Goal: Browse casually: Explore the website without a specific task or goal

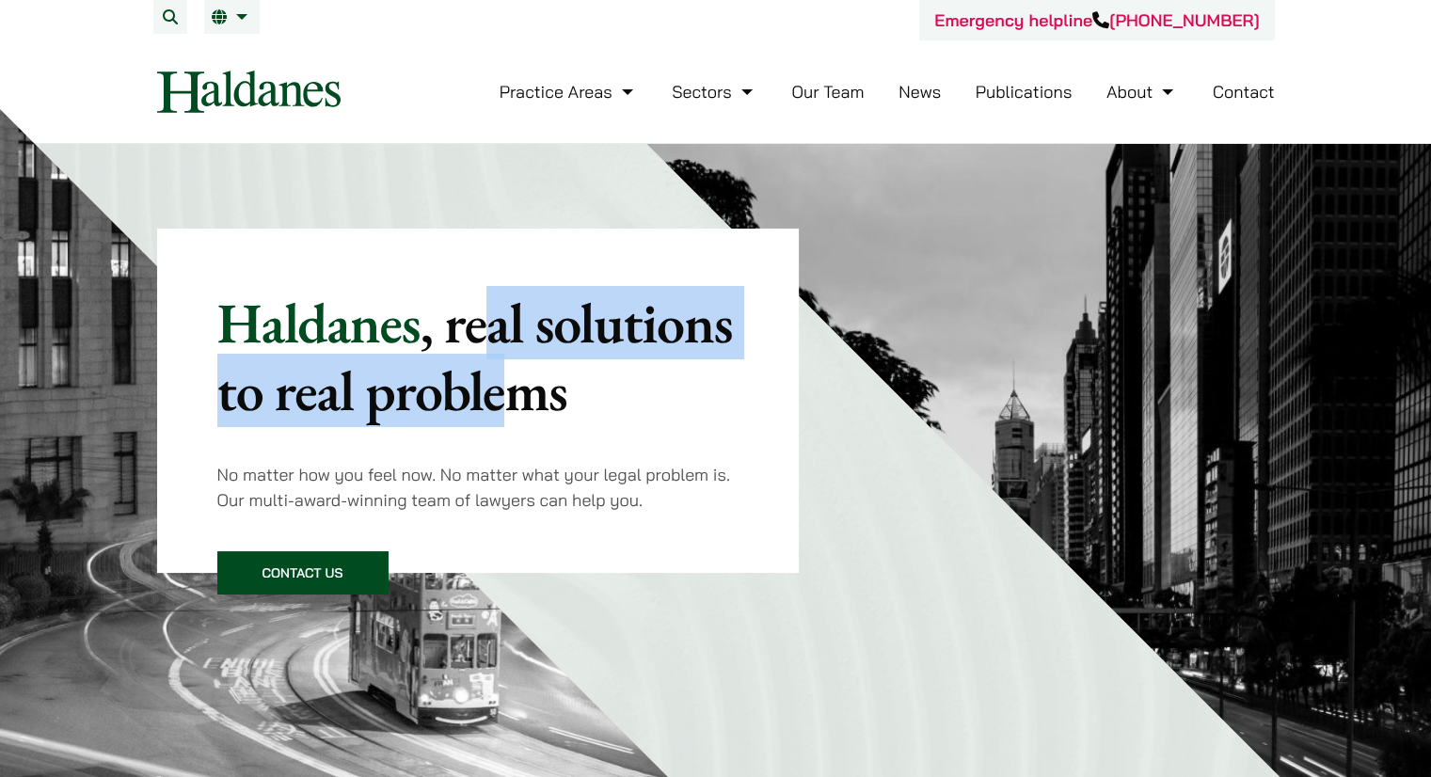
drag, startPoint x: 497, startPoint y: 291, endPoint x: 544, endPoint y: 479, distance: 194.0
click at [542, 470] on div "Haldanes , real solutions to real problems No matter how you feel now. No matte…" at bounding box center [478, 401] width 522 height 224
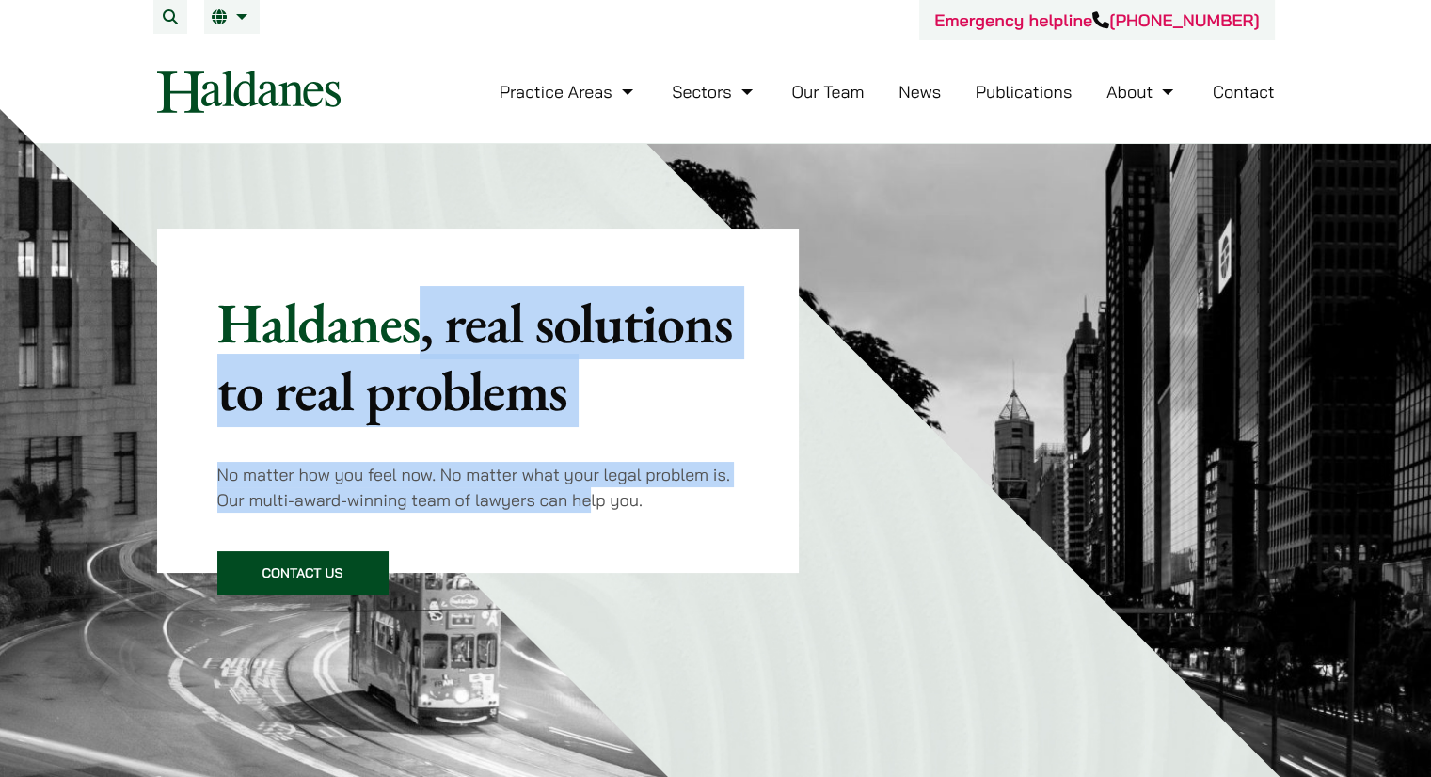
drag, startPoint x: 589, startPoint y: 513, endPoint x: 304, endPoint y: 288, distance: 363.1
click at [403, 340] on div "Haldanes , real solutions to real problems No matter how you feel now. No matte…" at bounding box center [478, 401] width 643 height 344
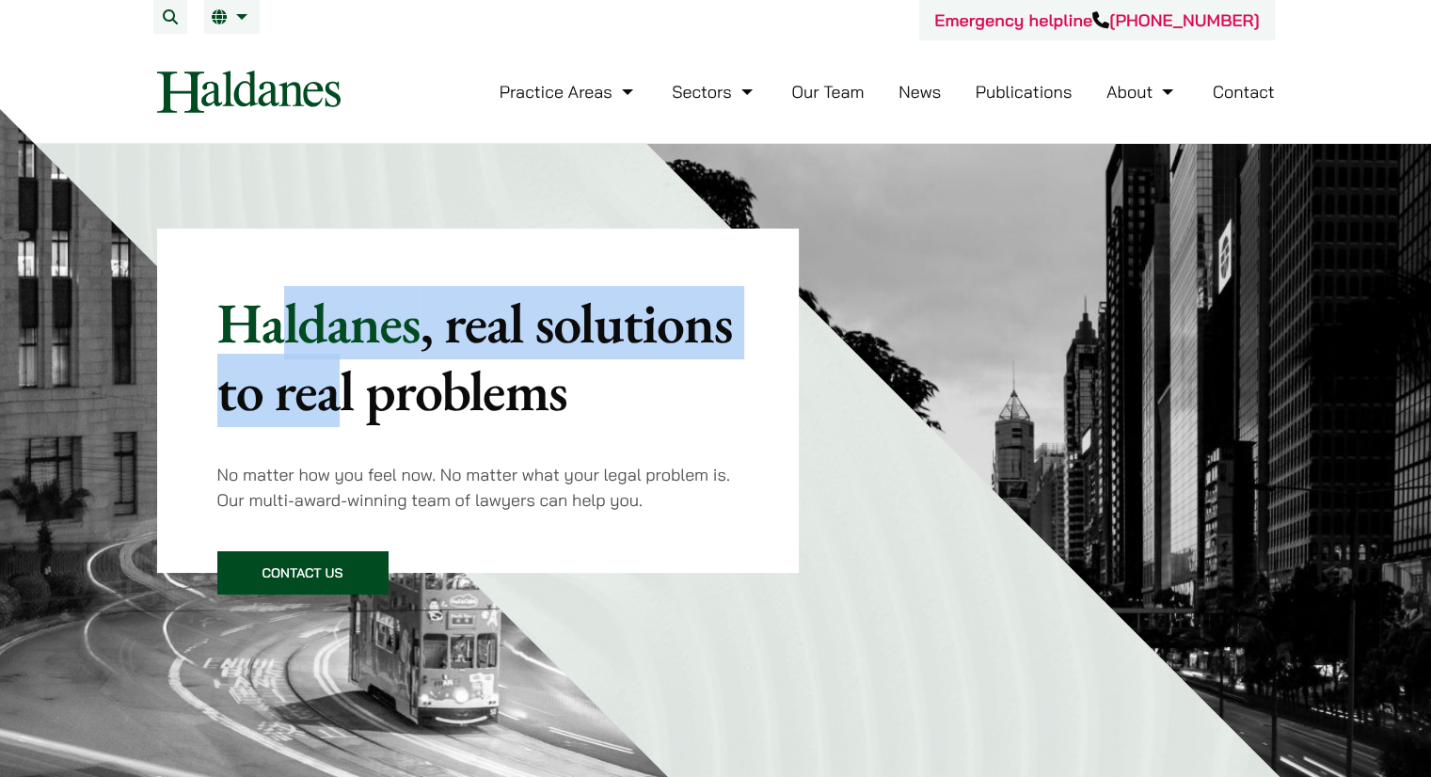
drag, startPoint x: 297, startPoint y: 318, endPoint x: 375, endPoint y: 476, distance: 175.9
click at [372, 470] on div "Haldanes , real solutions to real problems No matter how you feel now. No matte…" at bounding box center [478, 401] width 522 height 224
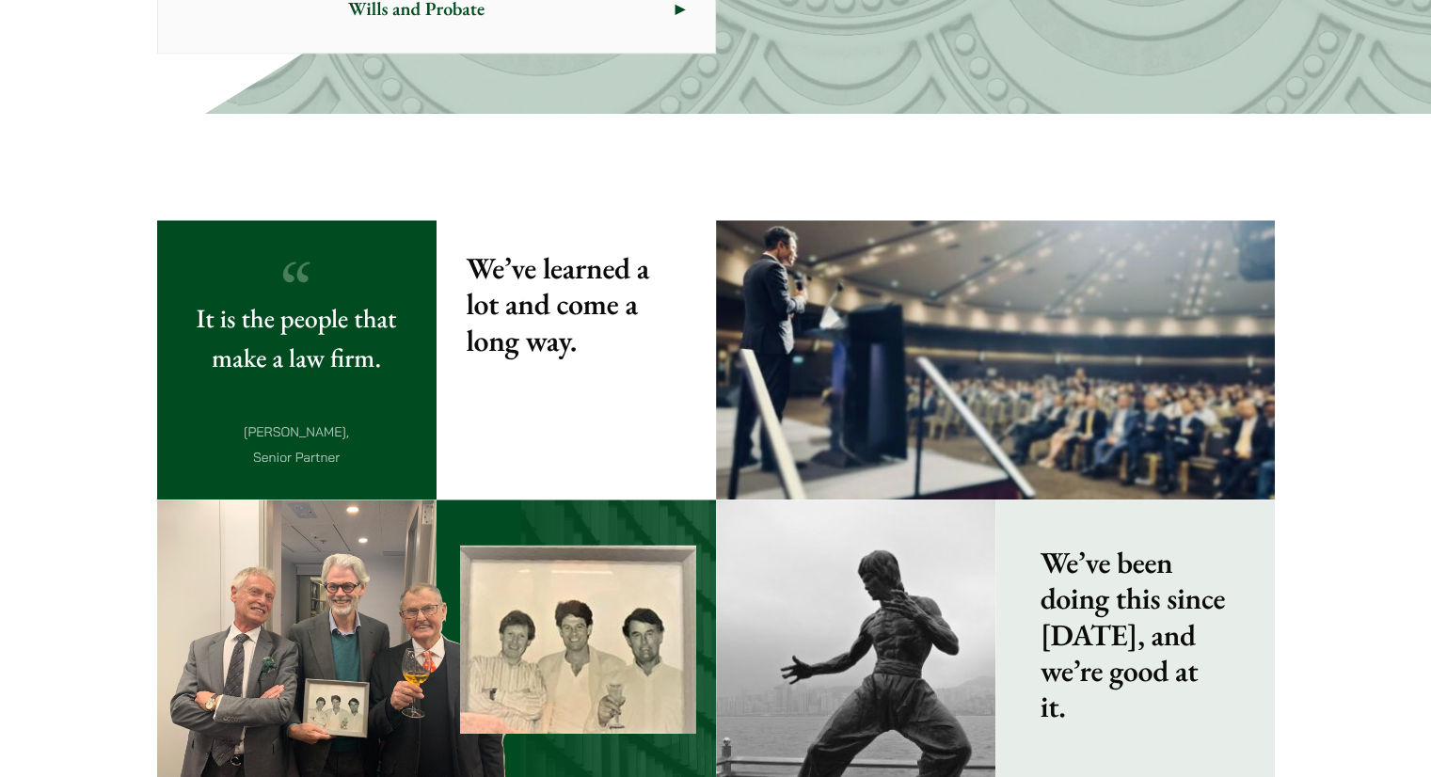
scroll to position [1667, 0]
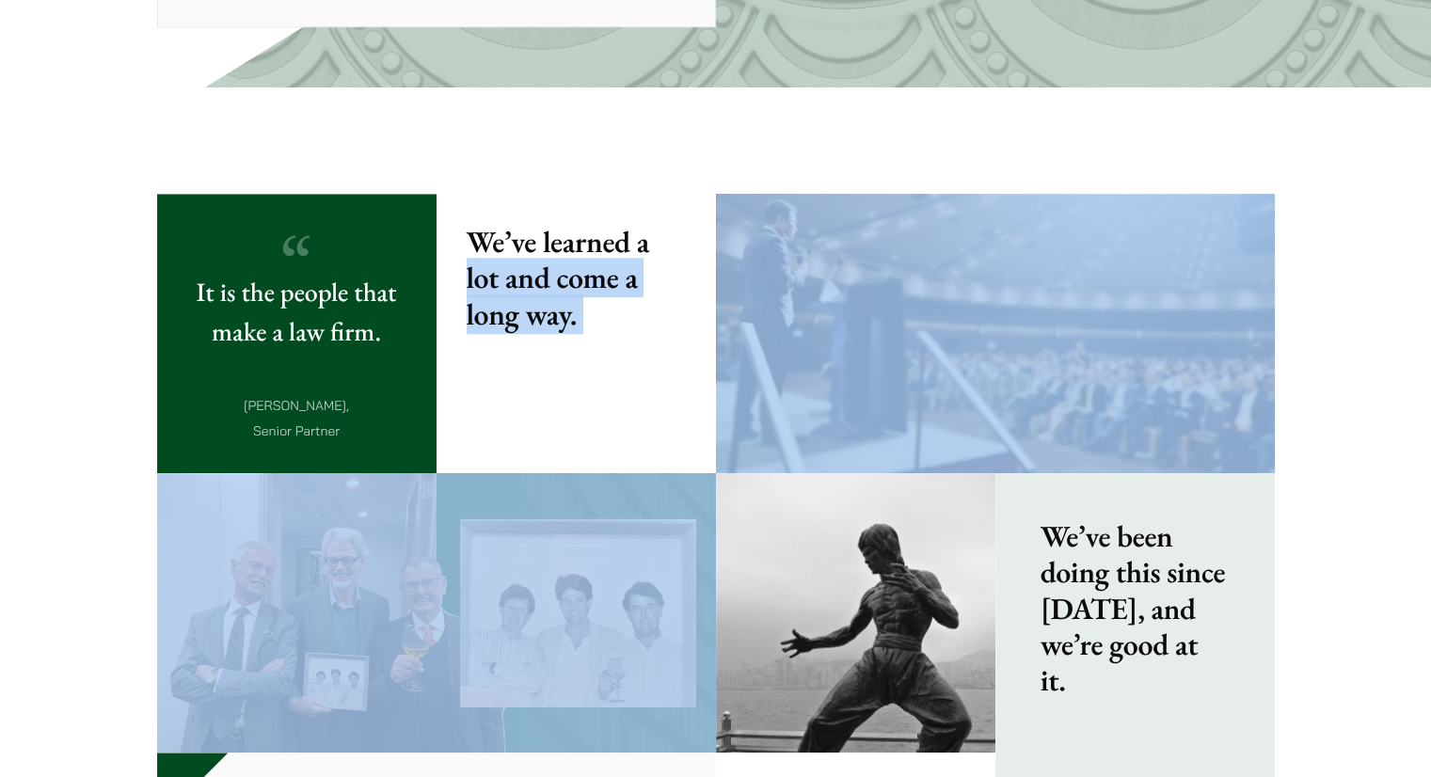
drag, startPoint x: 714, startPoint y: 252, endPoint x: 726, endPoint y: 285, distance: 35.1
click at [726, 285] on div "It is the people that make a law firm. [PERSON_NAME], Senior Partner We’ve lear…" at bounding box center [716, 613] width 1118 height 838
click at [766, 275] on img at bounding box center [995, 333] width 559 height 279
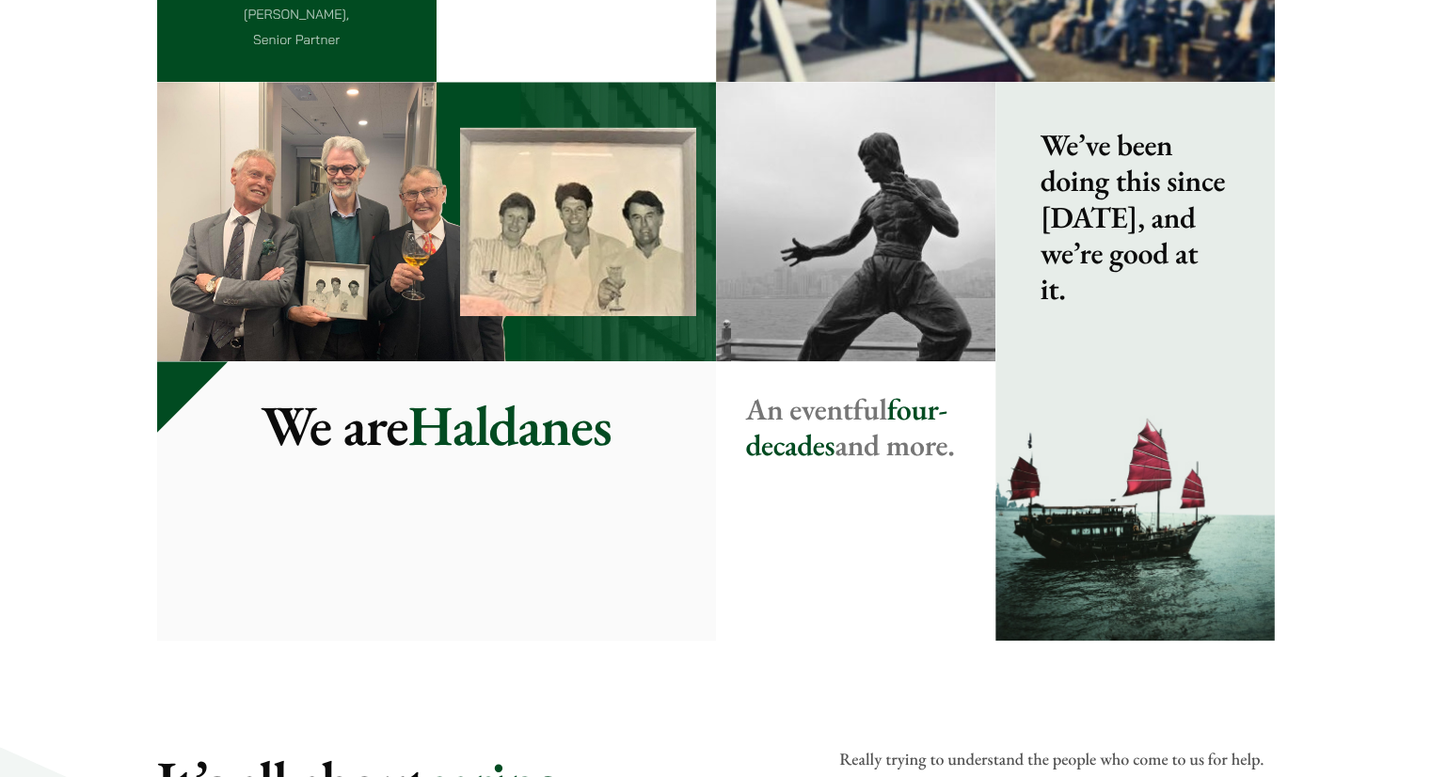
scroll to position [2140, 0]
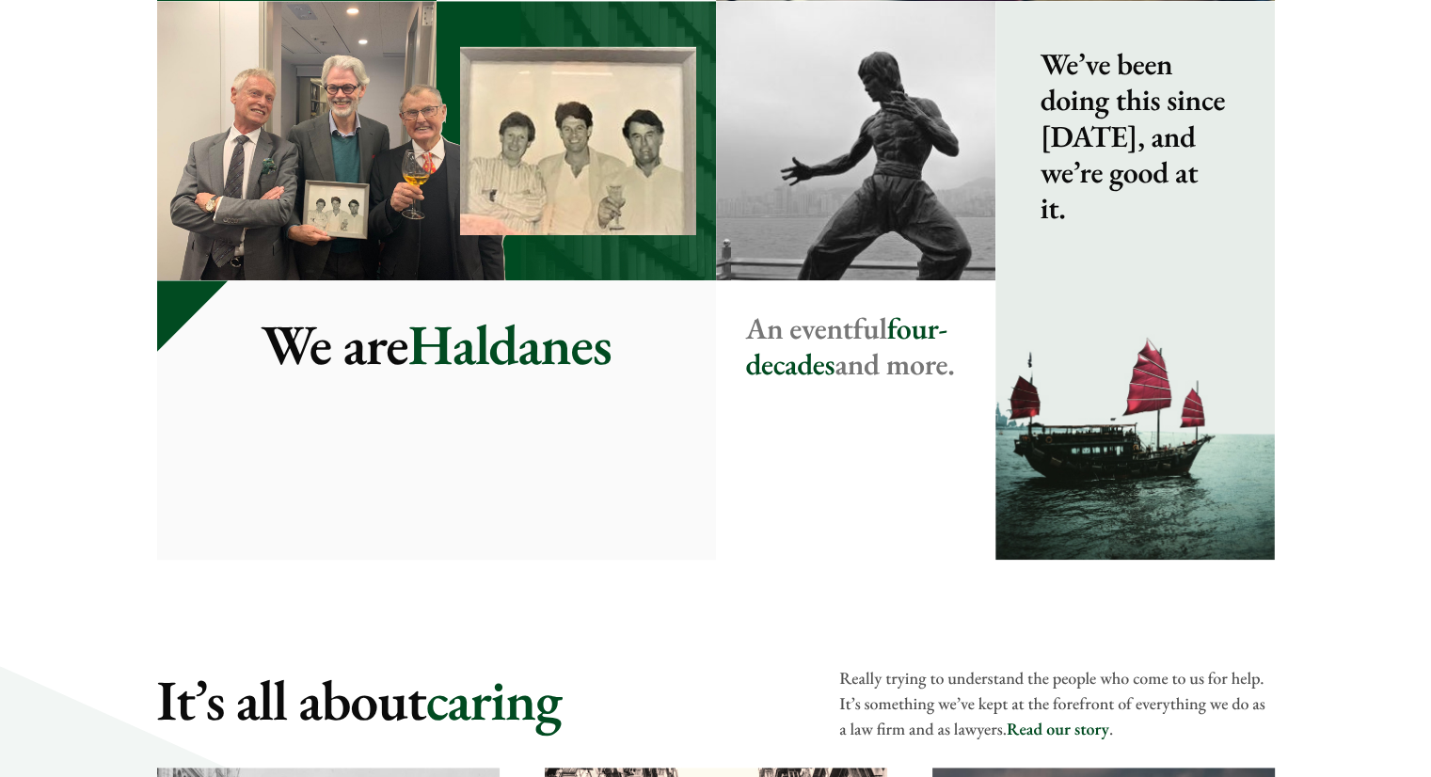
click at [781, 328] on strong "An eventful four-decades and more." at bounding box center [850, 346] width 209 height 75
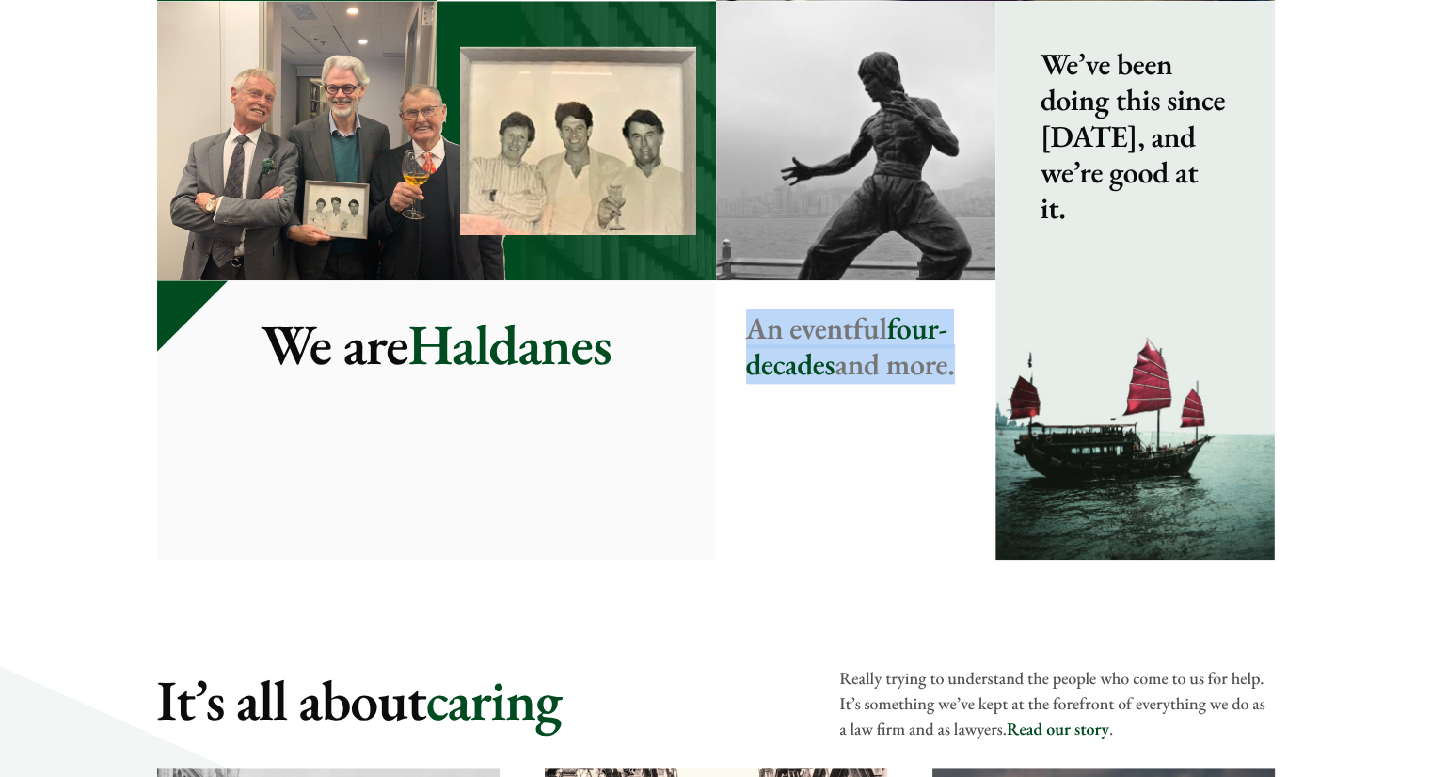
click at [781, 328] on strong "An eventful four-decades and more." at bounding box center [850, 346] width 209 height 75
click at [775, 338] on strong "An eventful four-decades and more." at bounding box center [850, 346] width 209 height 75
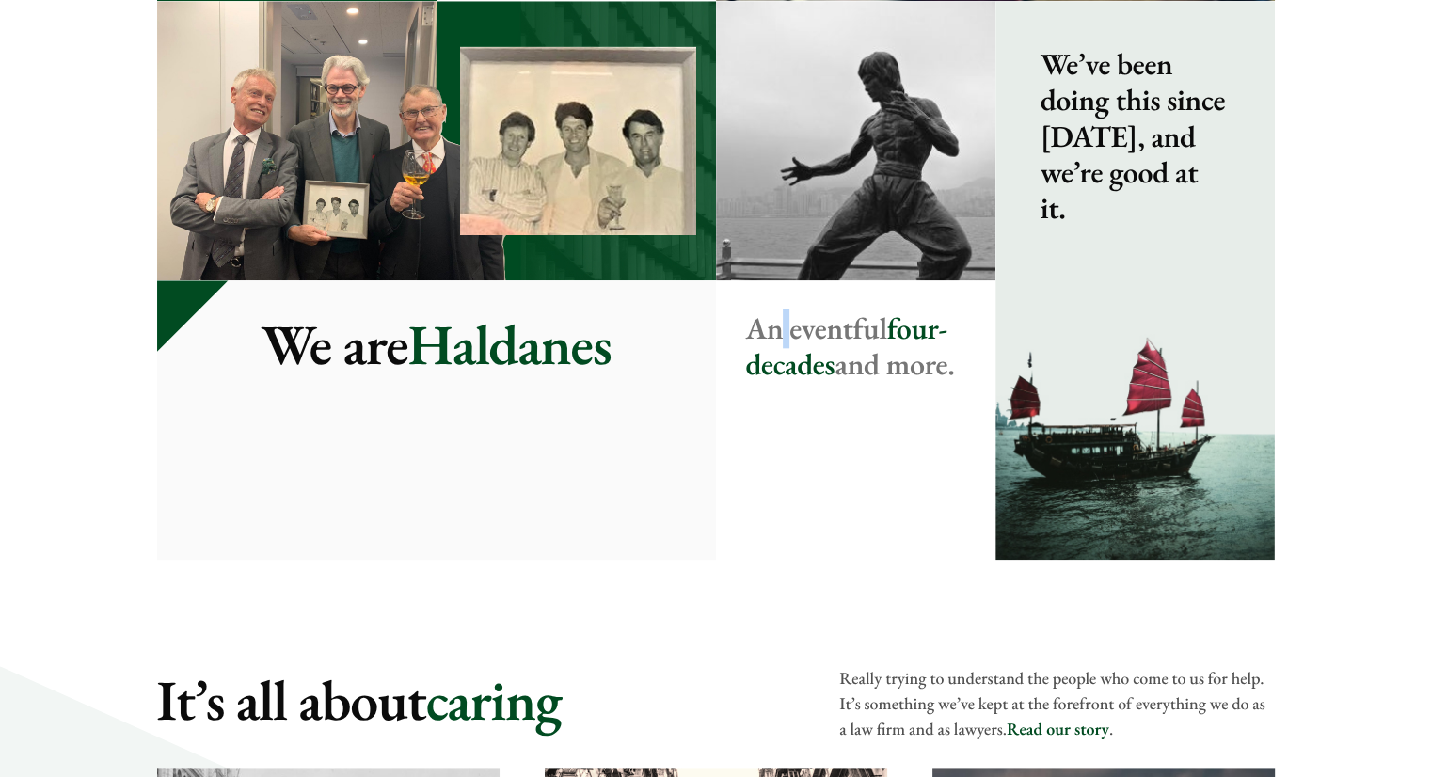
click at [775, 338] on strong "An eventful four-decades and more." at bounding box center [850, 346] width 209 height 75
click at [768, 332] on strong "An eventful four-decades and more." at bounding box center [850, 346] width 209 height 75
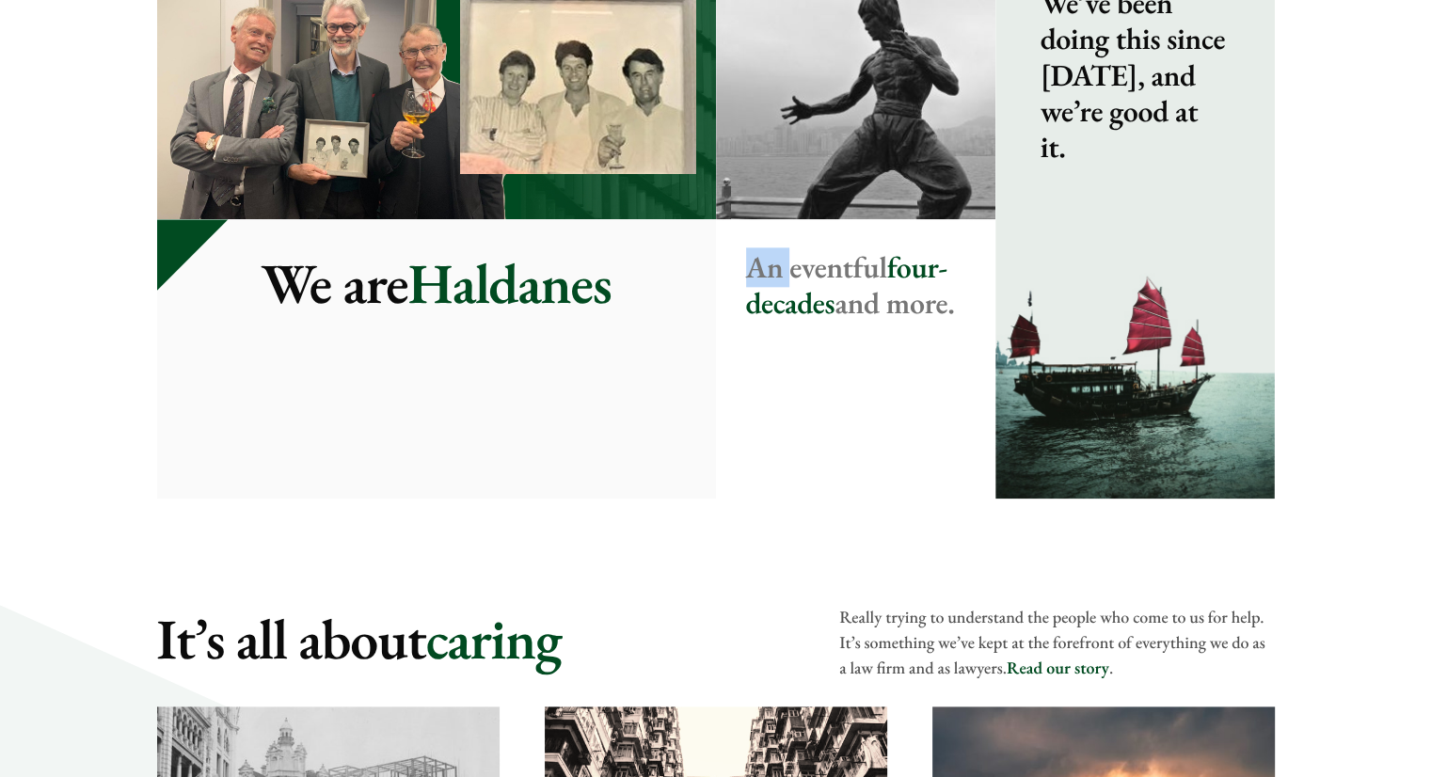
scroll to position [2234, 0]
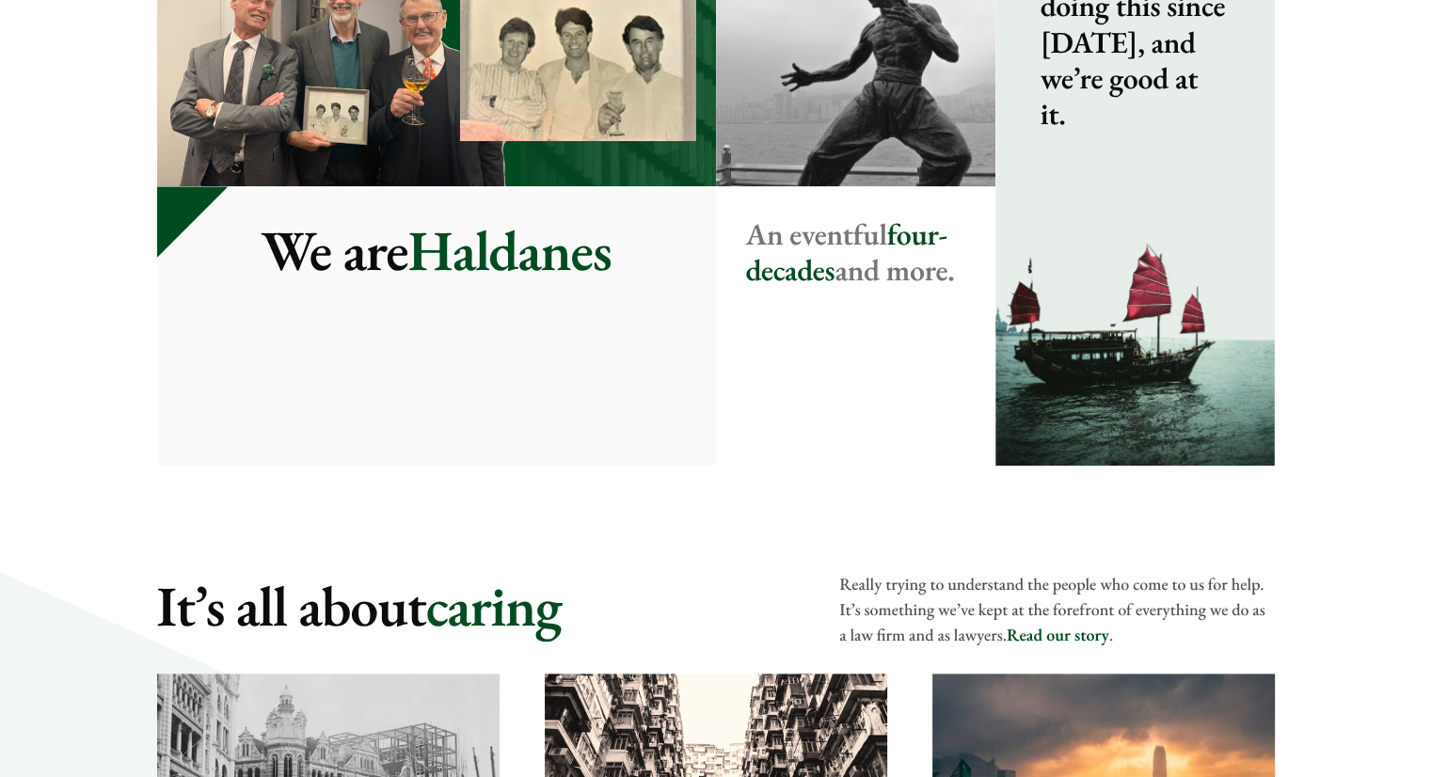
click at [752, 311] on div "An eventful four-decades and more." at bounding box center [855, 325] width 279 height 279
click at [760, 274] on mark "four-decades" at bounding box center [846, 252] width 201 height 75
click at [760, 272] on mark "four-decades" at bounding box center [846, 252] width 201 height 75
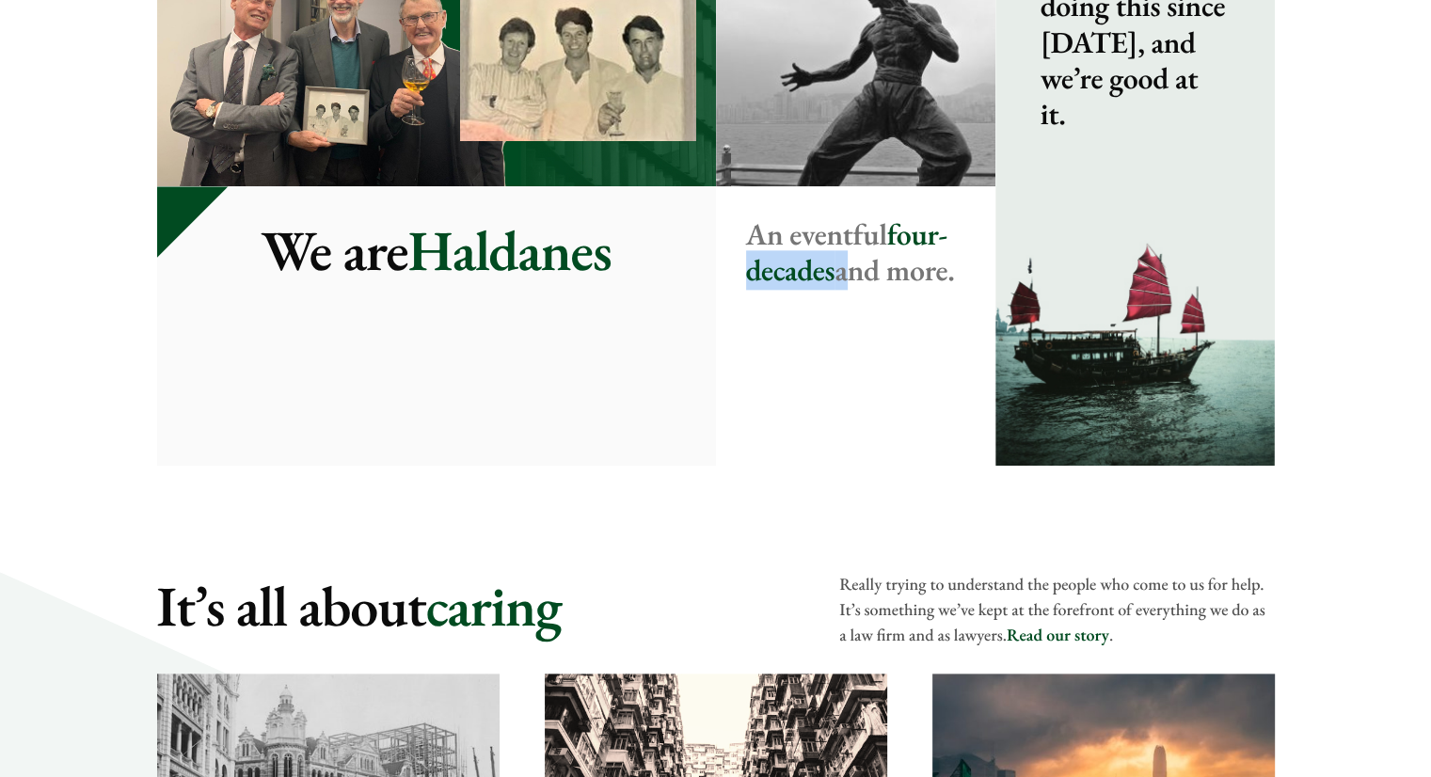
click at [760, 272] on mark "four-decades" at bounding box center [846, 252] width 201 height 75
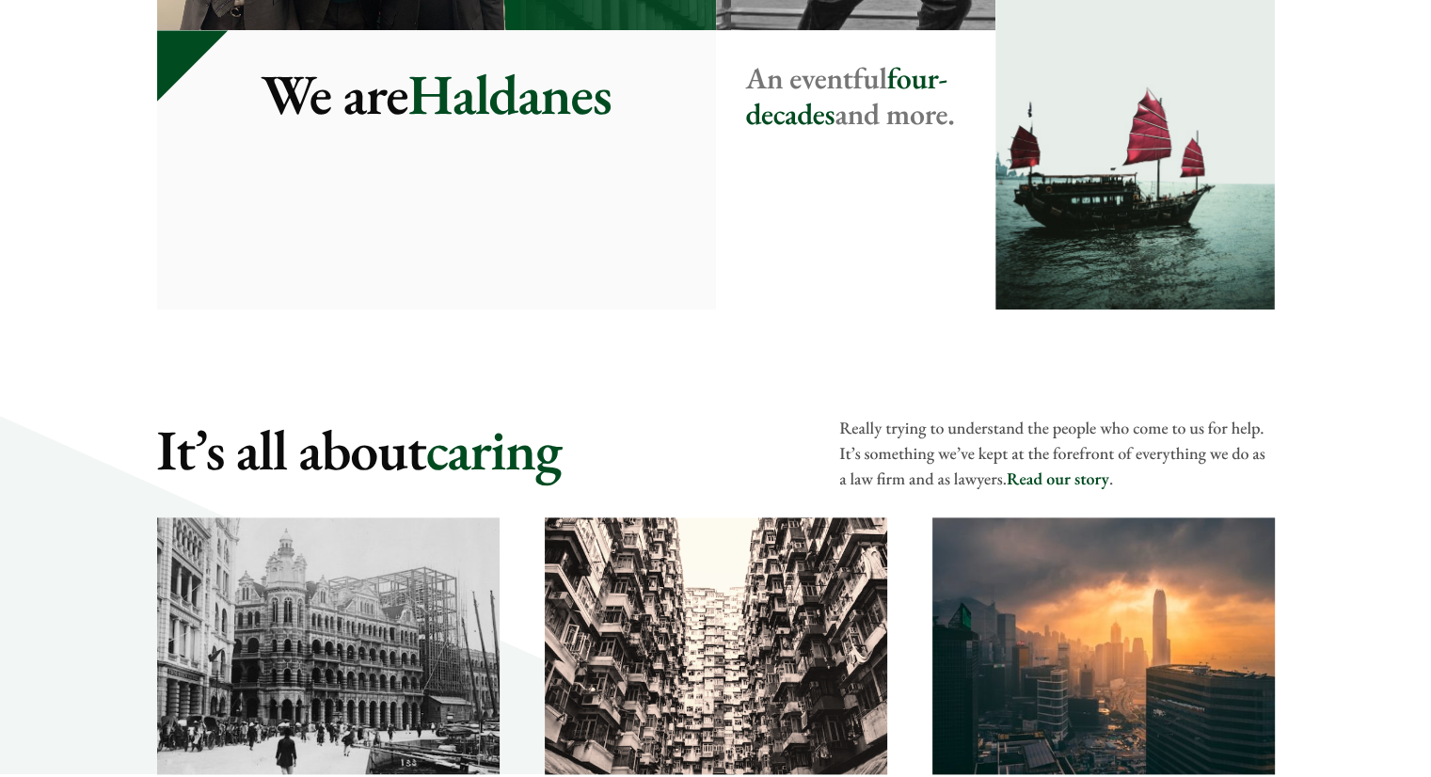
scroll to position [2422, 0]
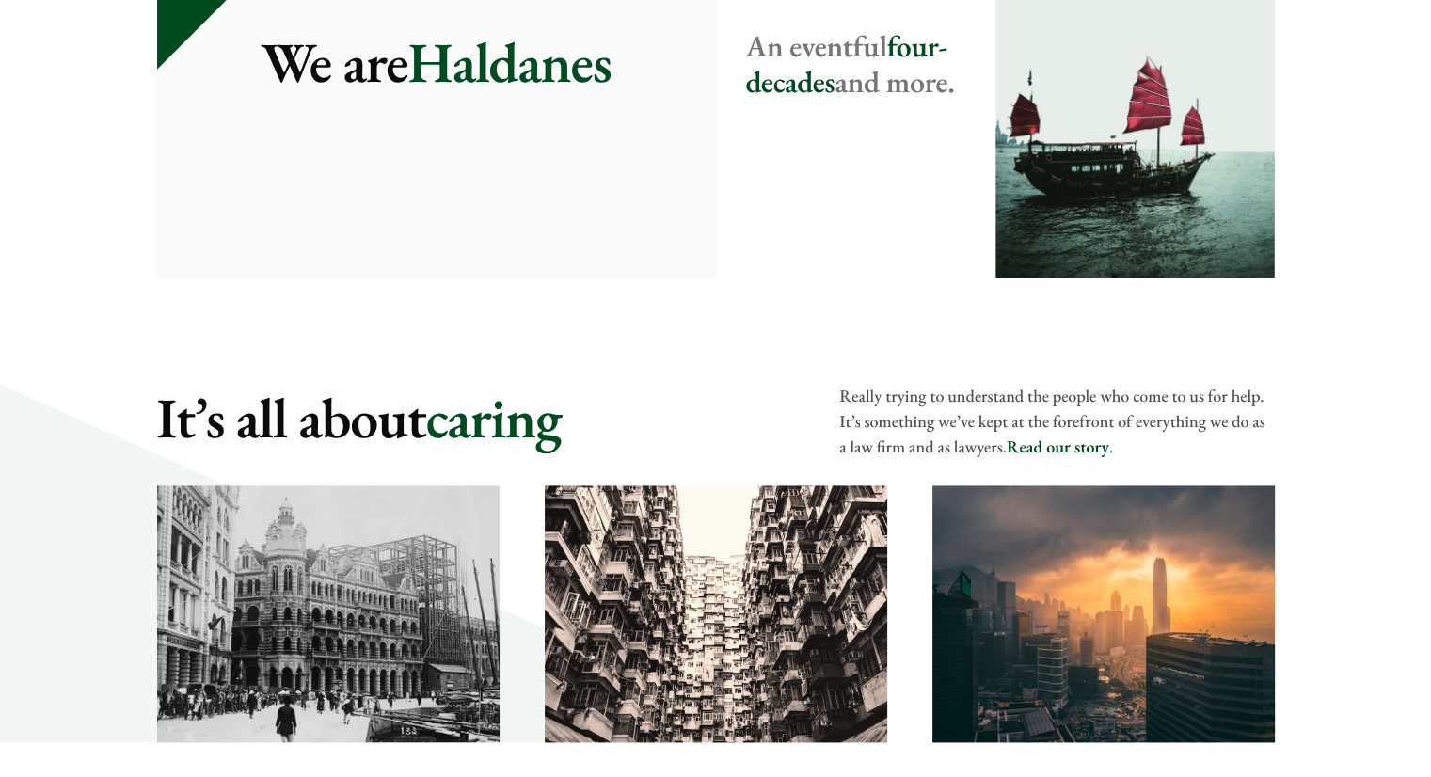
click at [685, 375] on div "Home Haldanes [PERSON_NAME] , real solutions to real problems No matter how you…" at bounding box center [716, 206] width 1186 height 4968
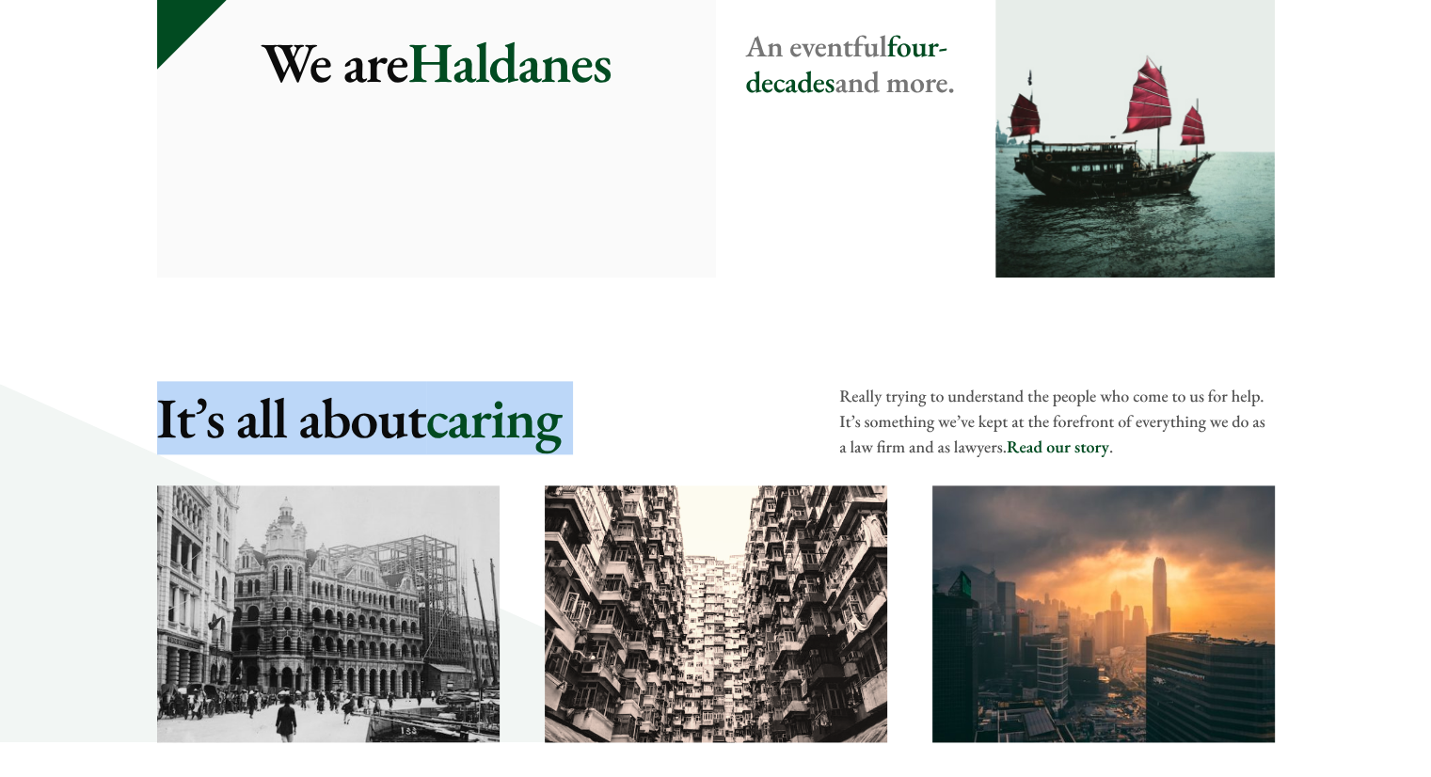
click at [685, 375] on div "Home Haldanes [PERSON_NAME] , real solutions to real problems No matter how you…" at bounding box center [716, 206] width 1186 height 4968
click at [681, 413] on h2 "It’s all about caring" at bounding box center [483, 418] width 653 height 68
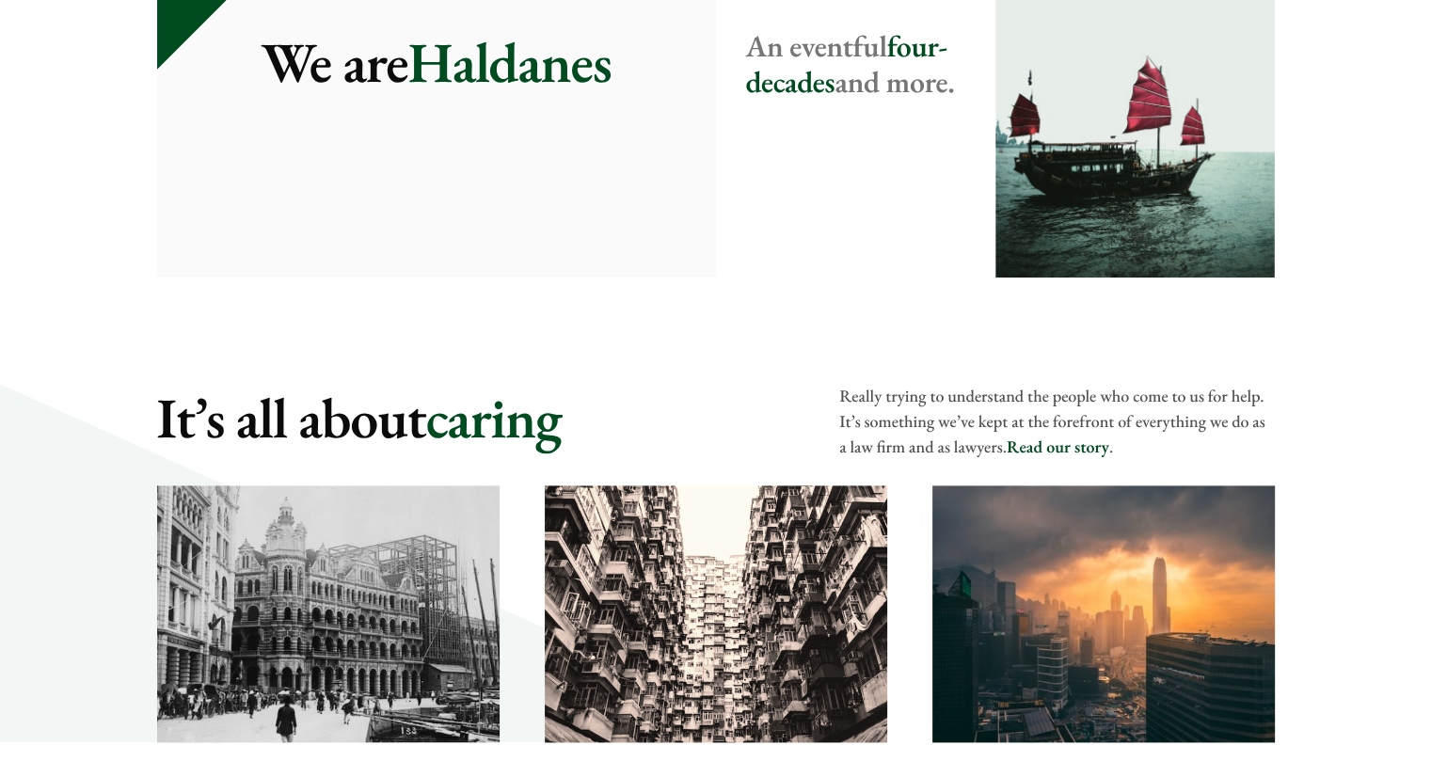
click at [855, 419] on p "Really trying to understand the people who come to us for help. It’s something …" at bounding box center [1056, 422] width 435 height 76
click at [787, 387] on h2 "It’s all about caring" at bounding box center [483, 418] width 653 height 68
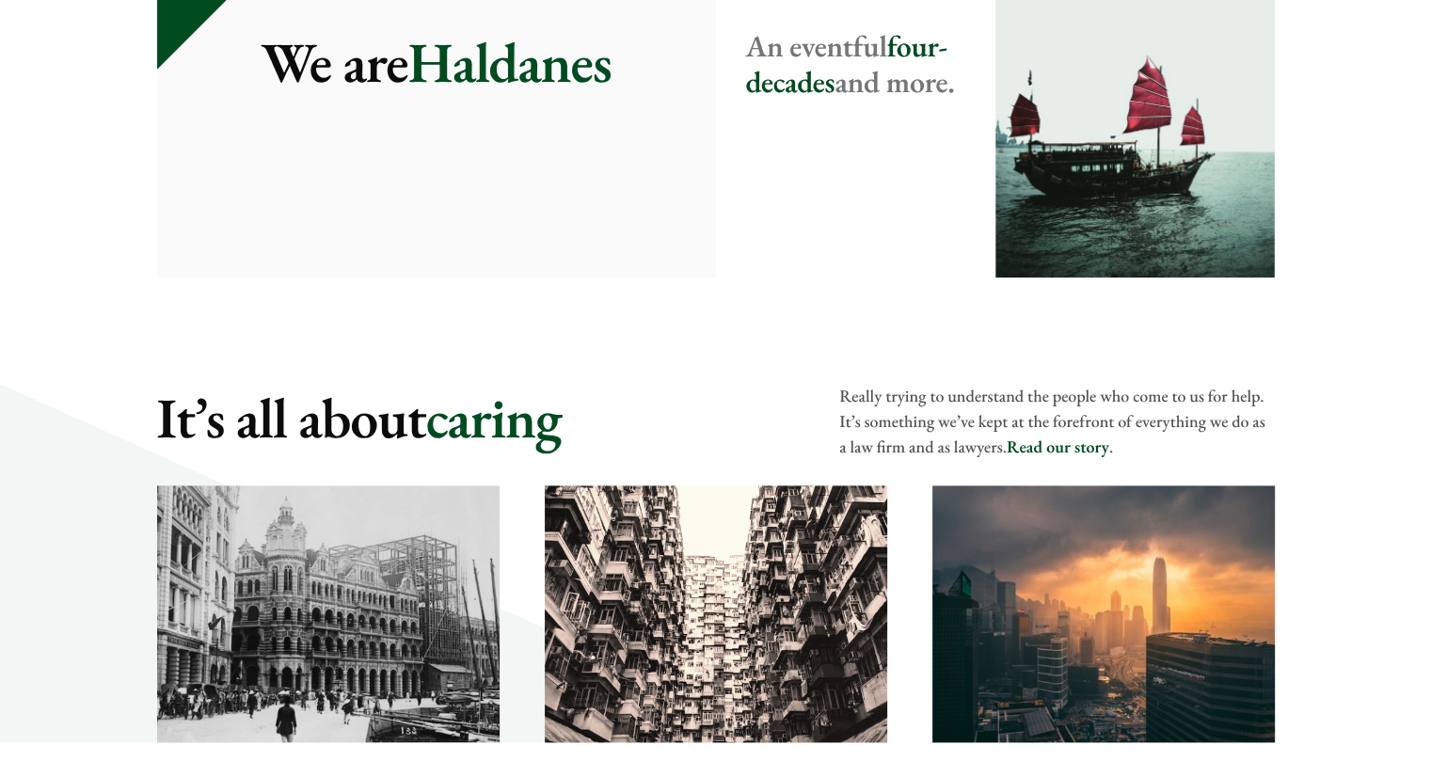
click at [866, 387] on p "Really trying to understand the people who come to us for help. It’s something …" at bounding box center [1056, 422] width 435 height 76
click at [868, 405] on p "Really trying to understand the people who come to us for help. It’s something …" at bounding box center [1056, 422] width 435 height 76
click at [866, 393] on p "Really trying to understand the people who come to us for help. It’s something …" at bounding box center [1056, 422] width 435 height 76
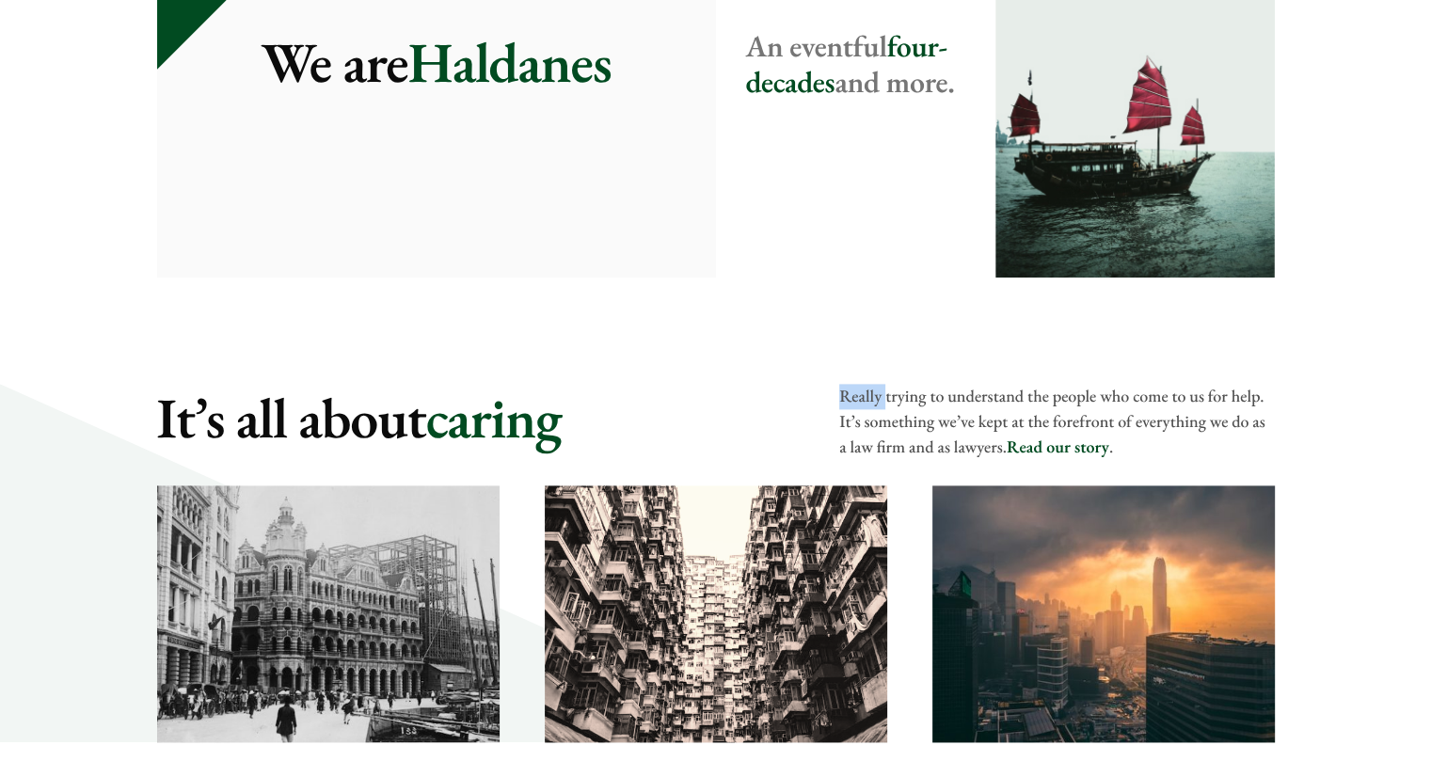
click at [866, 393] on p "Really trying to understand the people who come to us for help. It’s something …" at bounding box center [1056, 422] width 435 height 76
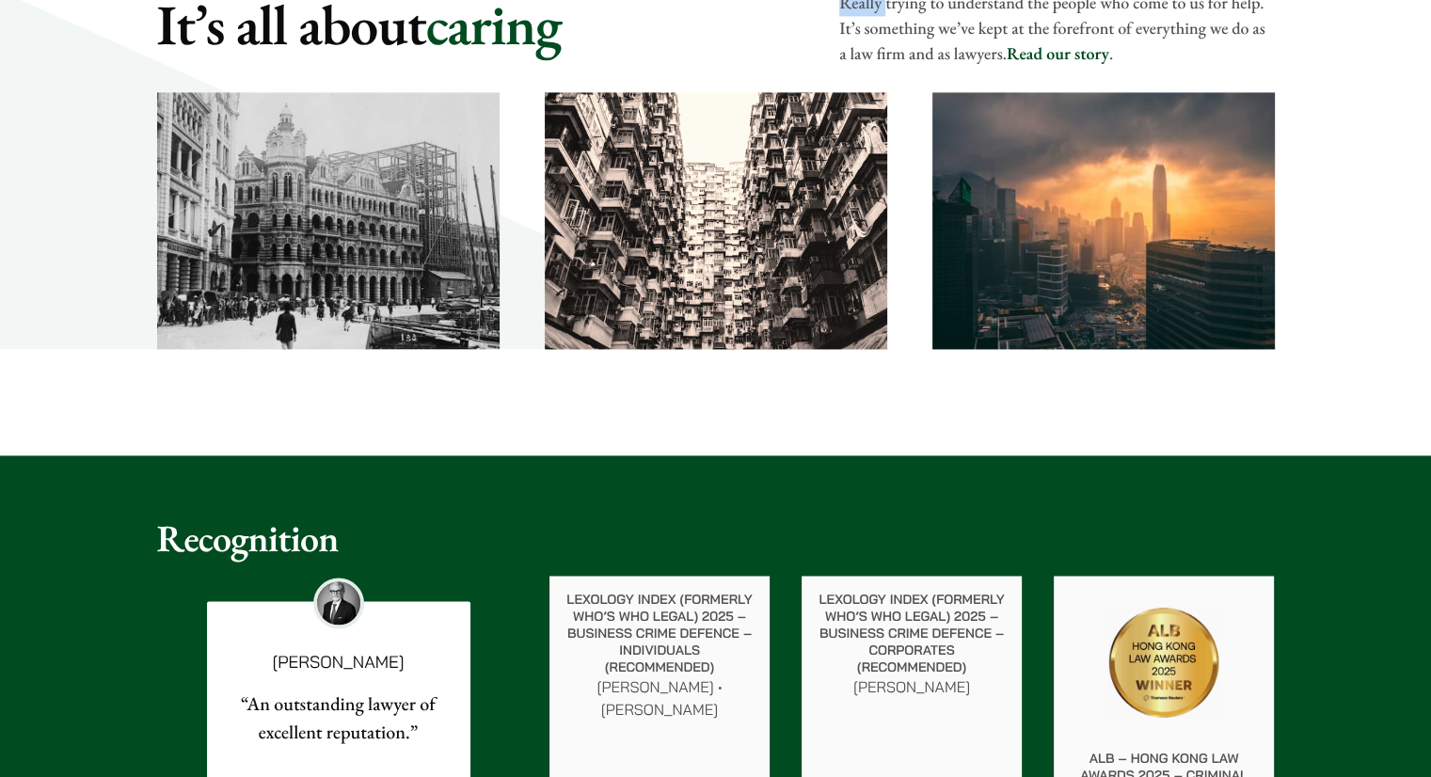
scroll to position [3081, 0]
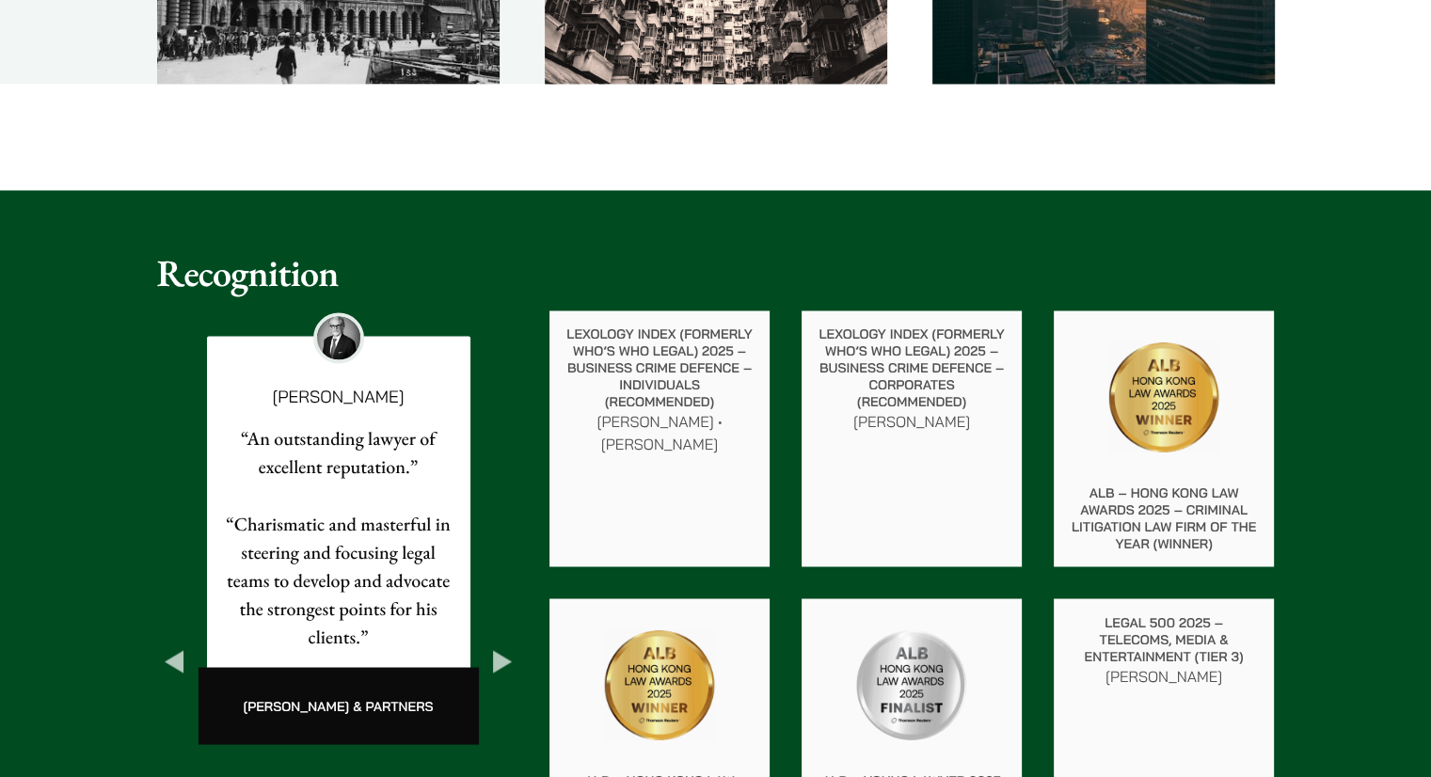
click at [704, 381] on p "Lexology Index (formerly Who’s Who Legal) 2025 – Business Crime Defence – Indiv…" at bounding box center [660, 368] width 190 height 85
click at [674, 336] on p "Lexology Index (formerly Who’s Who Legal) 2025 – Business Crime Defence – Indiv…" at bounding box center [660, 368] width 190 height 85
drag, startPoint x: 652, startPoint y: 313, endPoint x: 709, endPoint y: 417, distance: 117.9
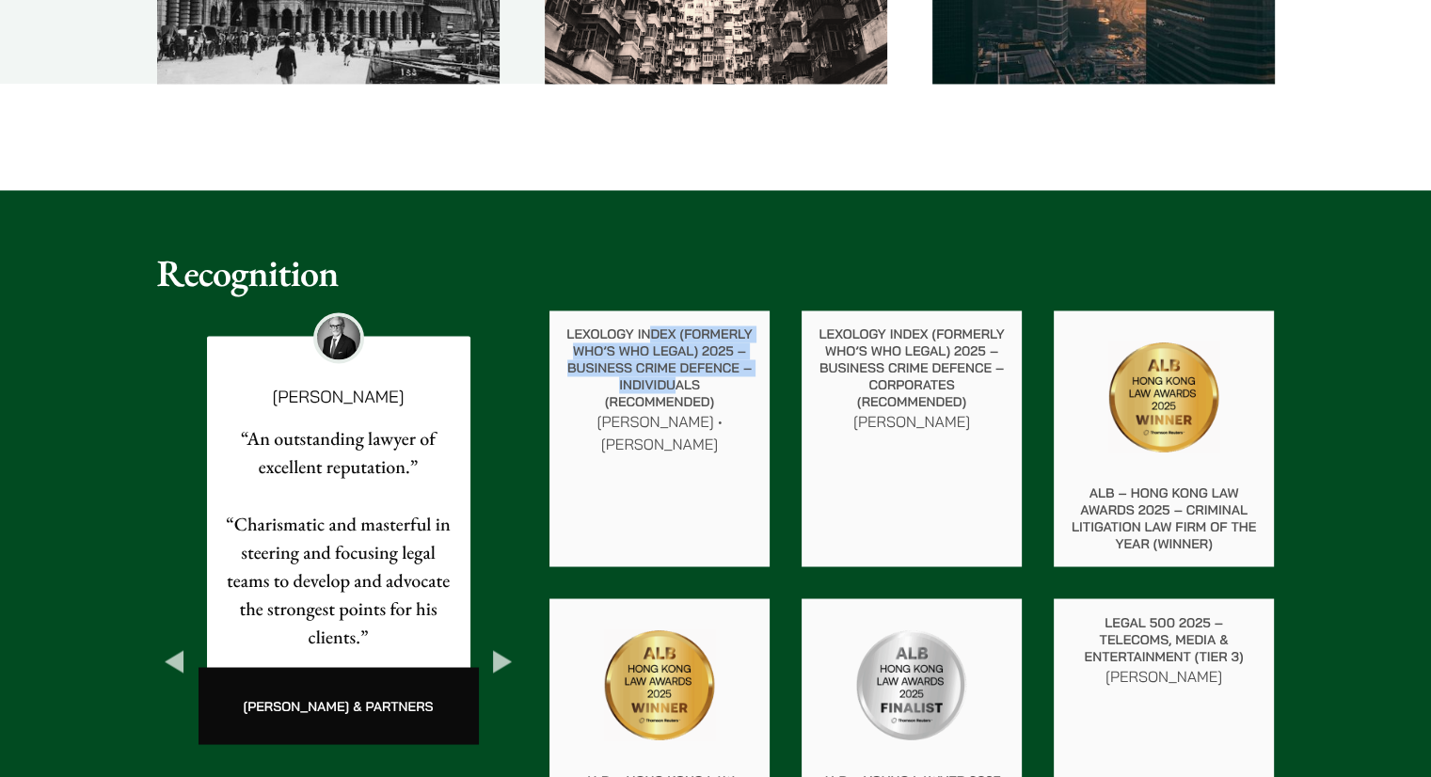
click at [696, 408] on div "Lexology Index (formerly Who’s Who Legal) 2025 – Business Crime Defence – Indiv…" at bounding box center [660, 391] width 220 height 160
drag, startPoint x: 719, startPoint y: 459, endPoint x: 656, endPoint y: 328, distance: 145.2
click at [685, 369] on div "Lexology Index (formerly Who’s Who Legal) 2025 – Business Crime Defence – Indiv…" at bounding box center [660, 391] width 220 height 160
drag, startPoint x: 655, startPoint y: 327, endPoint x: 706, endPoint y: 487, distance: 167.8
click at [698, 480] on div "Lexology Index (formerly Who’s Who Legal) 2025 – Business Crime Defence – Indiv…" at bounding box center [660, 439] width 220 height 256
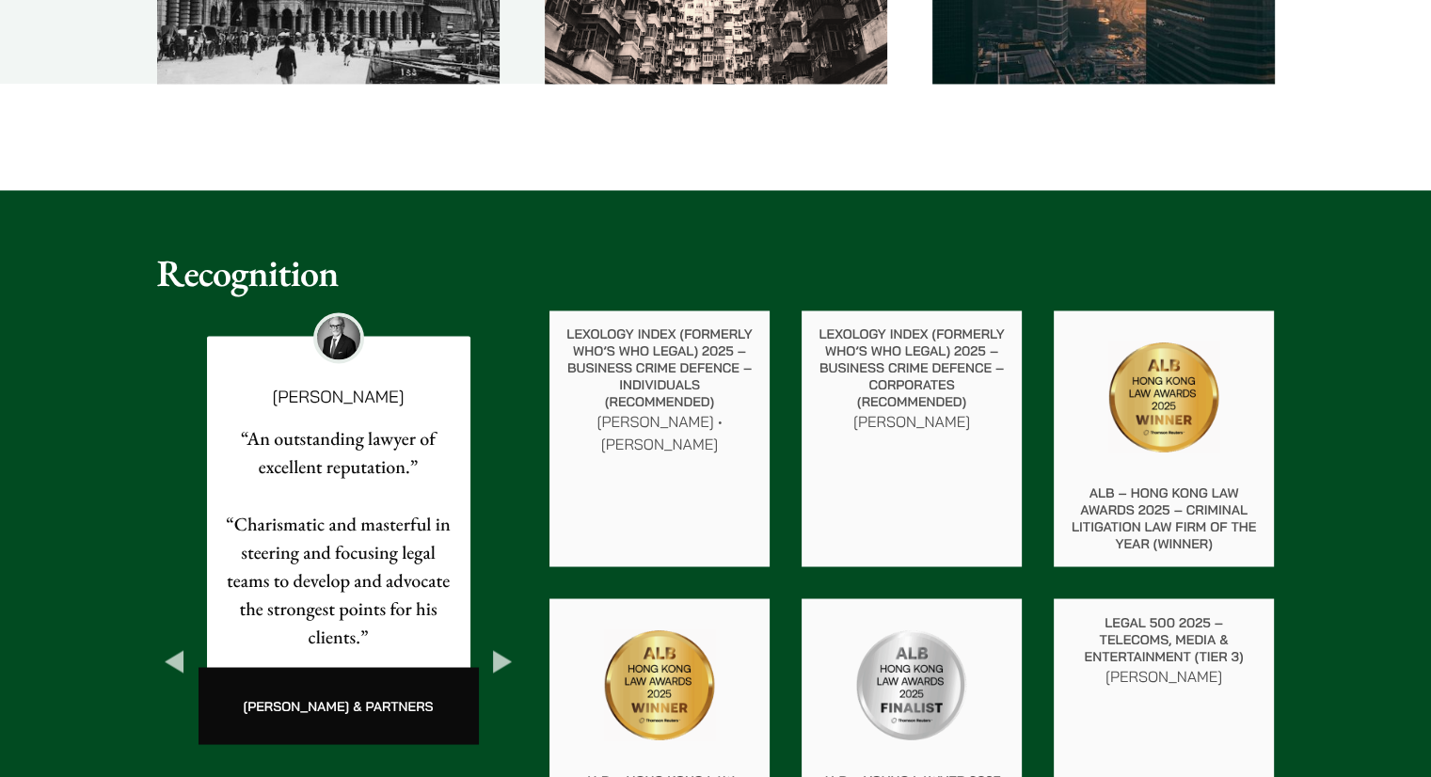
drag, startPoint x: 713, startPoint y: 484, endPoint x: 711, endPoint y: 471, distance: 12.4
click at [712, 475] on div "Lexology Index (formerly Who’s Who Legal) 2025 – Business Crime Defence – Indiv…" at bounding box center [660, 439] width 220 height 256
drag, startPoint x: 711, startPoint y: 465, endPoint x: 616, endPoint y: 368, distance: 135.7
click at [648, 393] on div "Lexology Index (formerly Who’s Who Legal) 2025 – Business Crime Defence – Indiv…" at bounding box center [660, 391] width 220 height 160
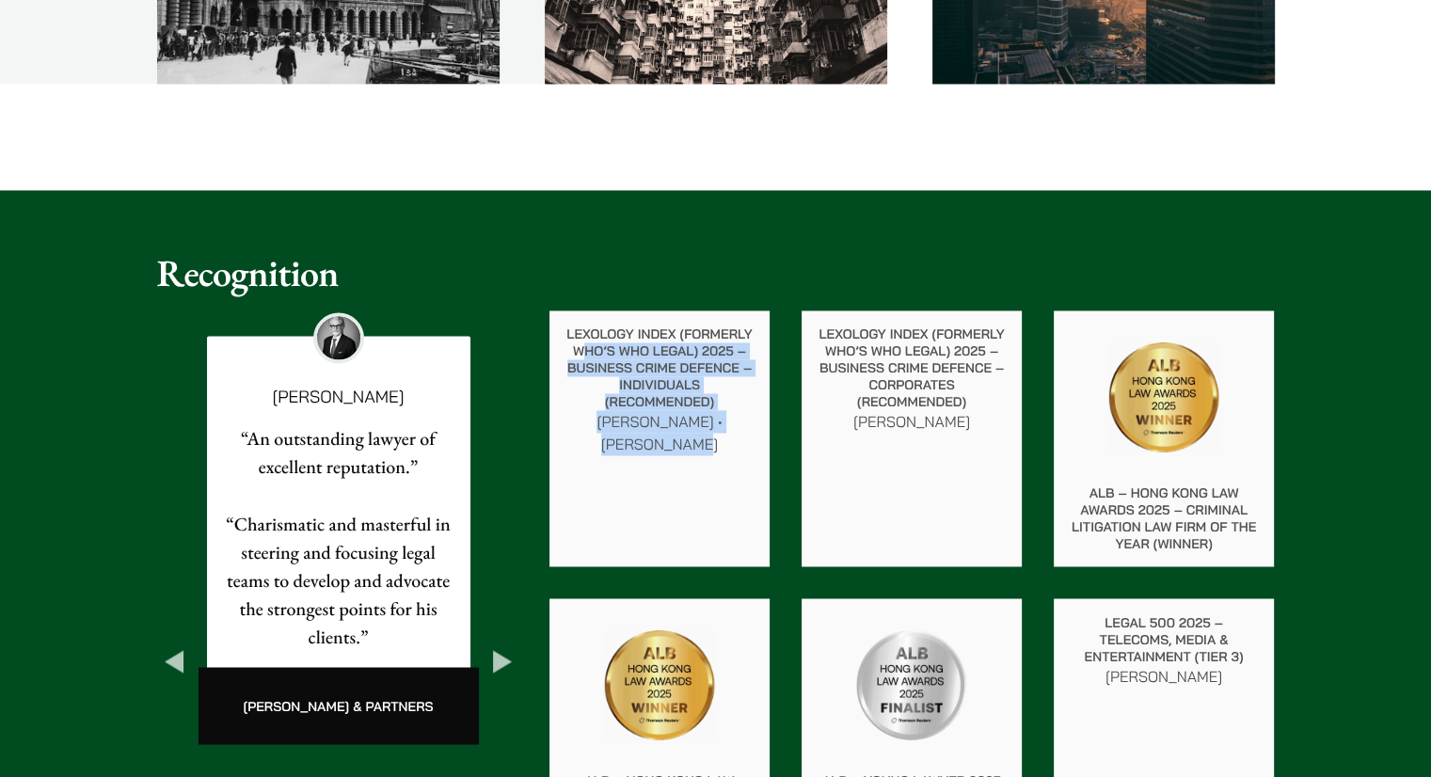
drag, startPoint x: 610, startPoint y: 385, endPoint x: 723, endPoint y: 449, distance: 129.8
click at [708, 445] on div "Lexology Index (formerly Who’s Who Legal) 2025 – Business Crime Defence – Indiv…" at bounding box center [660, 391] width 220 height 160
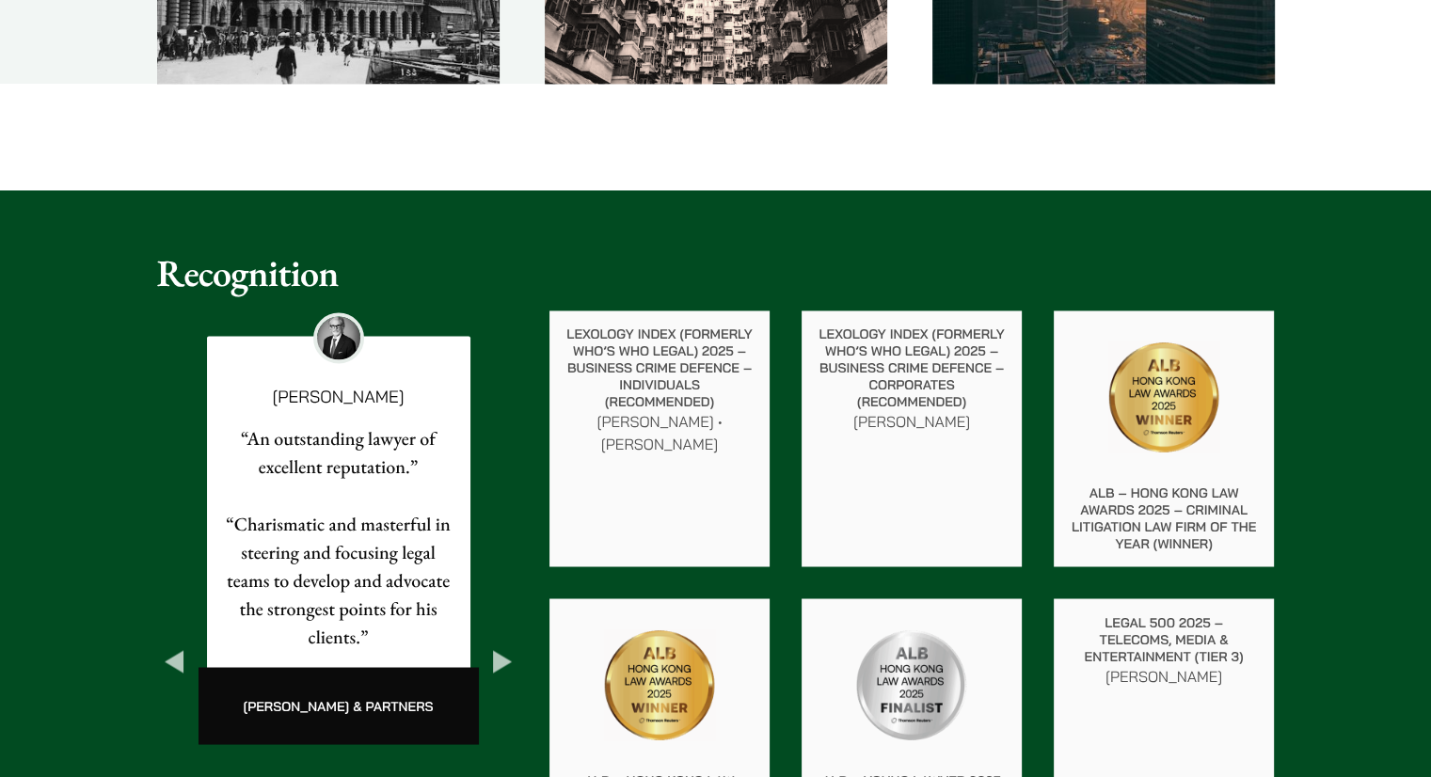
click at [865, 410] on p "[PERSON_NAME]" at bounding box center [912, 421] width 190 height 23
click at [975, 411] on p "[PERSON_NAME]" at bounding box center [912, 421] width 190 height 23
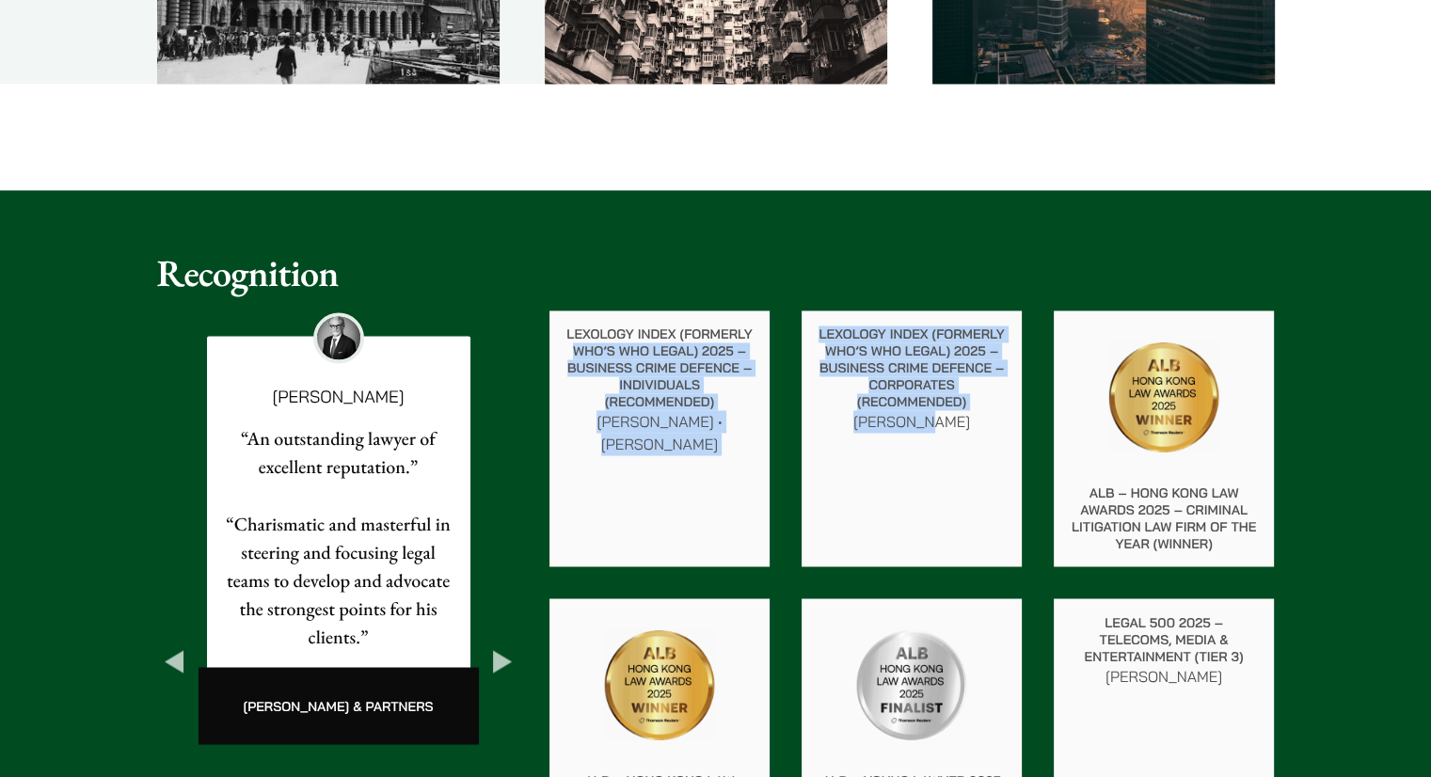
drag, startPoint x: 975, startPoint y: 433, endPoint x: 738, endPoint y: 318, distance: 263.5
click at [740, 318] on div "Lexology Index (formerly Who’s Who Legal) 2025 – Business Crime Defence – Indiv…" at bounding box center [912, 583] width 757 height 576
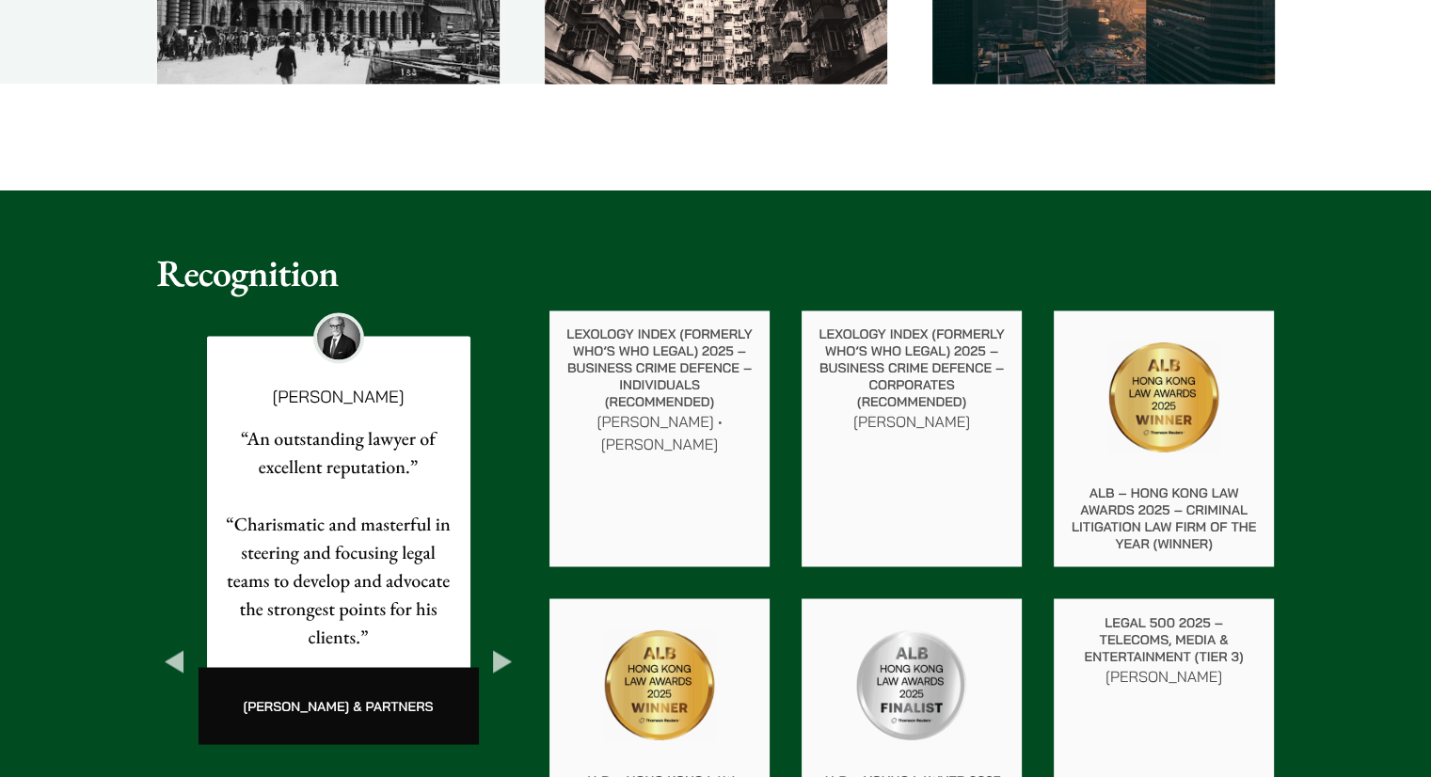
click at [730, 316] on div "Lexology Index (formerly Who’s Who Legal) 2025 – Business Crime Defence – Indiv…" at bounding box center [660, 391] width 220 height 160
drag, startPoint x: 486, startPoint y: 324, endPoint x: 1109, endPoint y: 518, distance: 653.6
click at [1087, 498] on div "Previous Xenia Lo “I would like to take this opportunity to thank you for all y…" at bounding box center [716, 662] width 1118 height 702
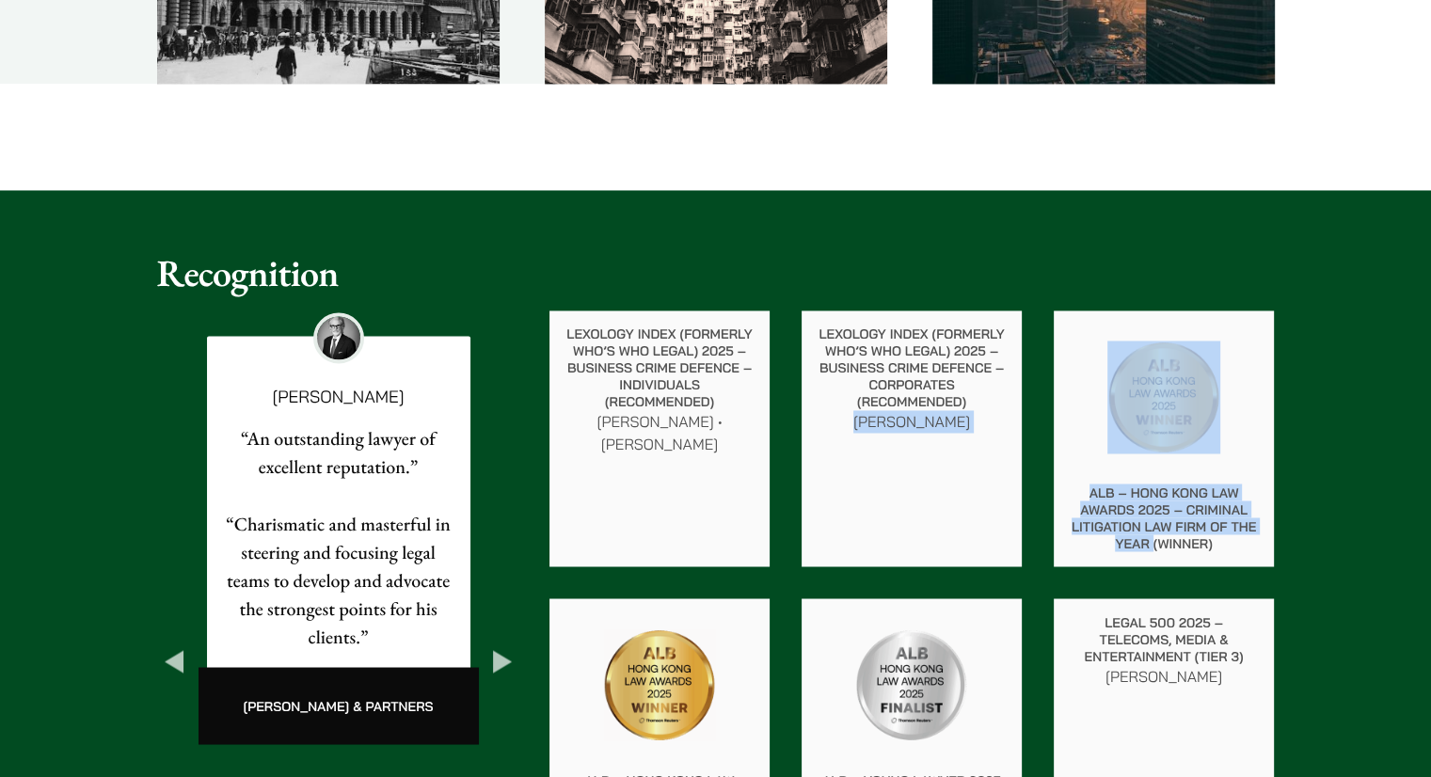
drag, startPoint x: 1155, startPoint y: 578, endPoint x: 531, endPoint y: 334, distance: 669.8
click at [621, 368] on div "Lexology Index (formerly Who’s Who Legal) 2025 – Business Crime Defence – Indiv…" at bounding box center [912, 583] width 757 height 576
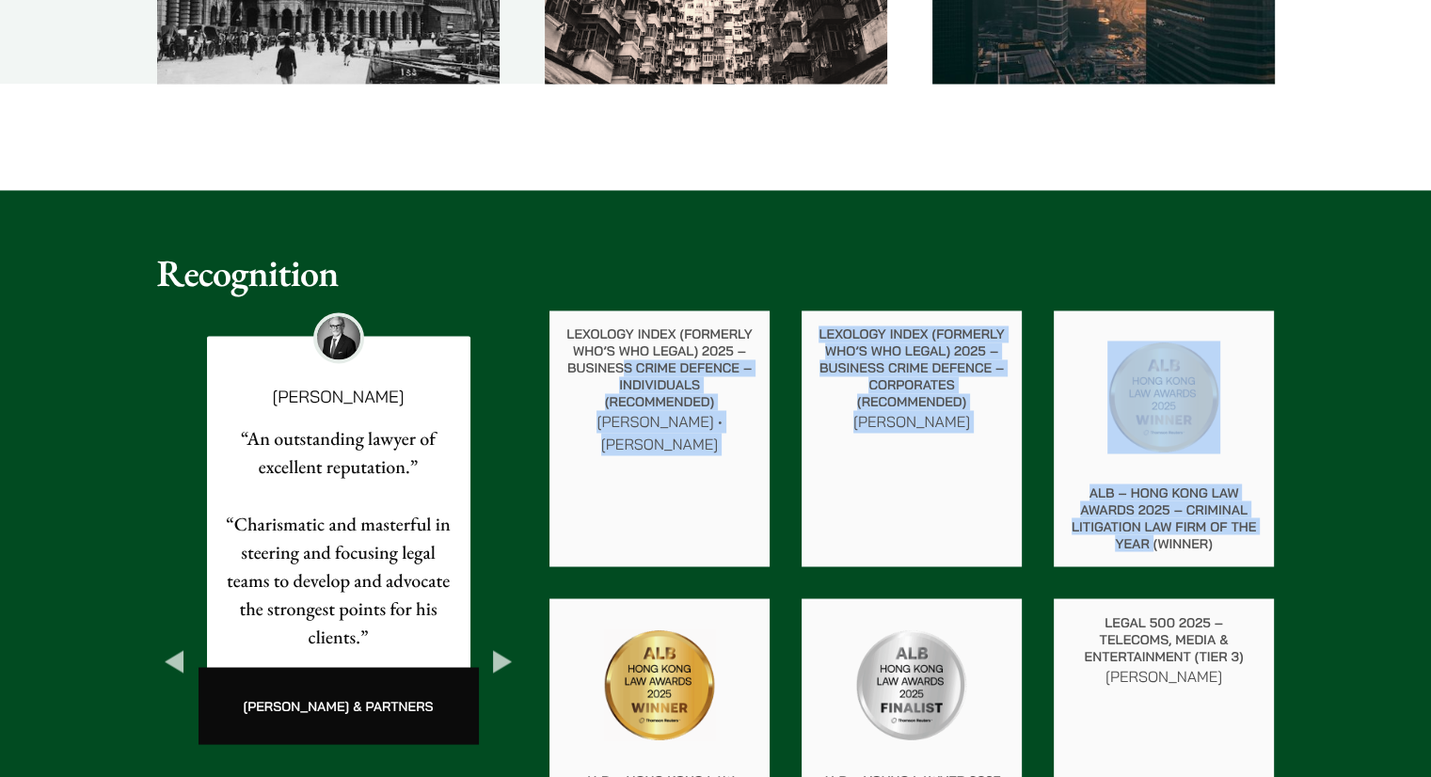
click at [491, 315] on div "[PERSON_NAME] “An outstanding lawyer of excellent reputation.” “Charismatic and…" at bounding box center [338, 532] width 363 height 442
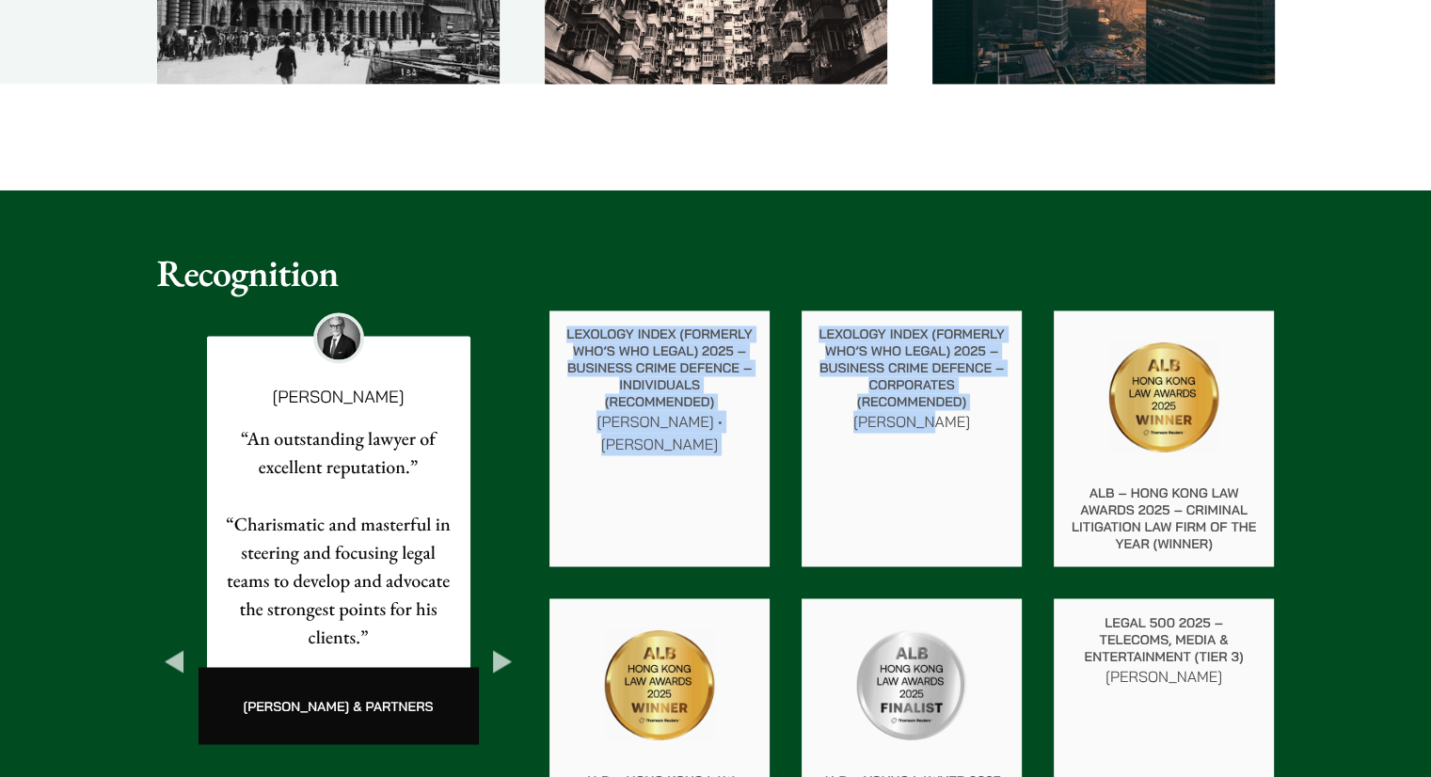
drag, startPoint x: 420, startPoint y: 302, endPoint x: 1069, endPoint y: 479, distance: 673.0
click at [1015, 467] on div "Recognition Previous Xenia Lo “I would like to take this opportunity to thank y…" at bounding box center [716, 631] width 1186 height 762
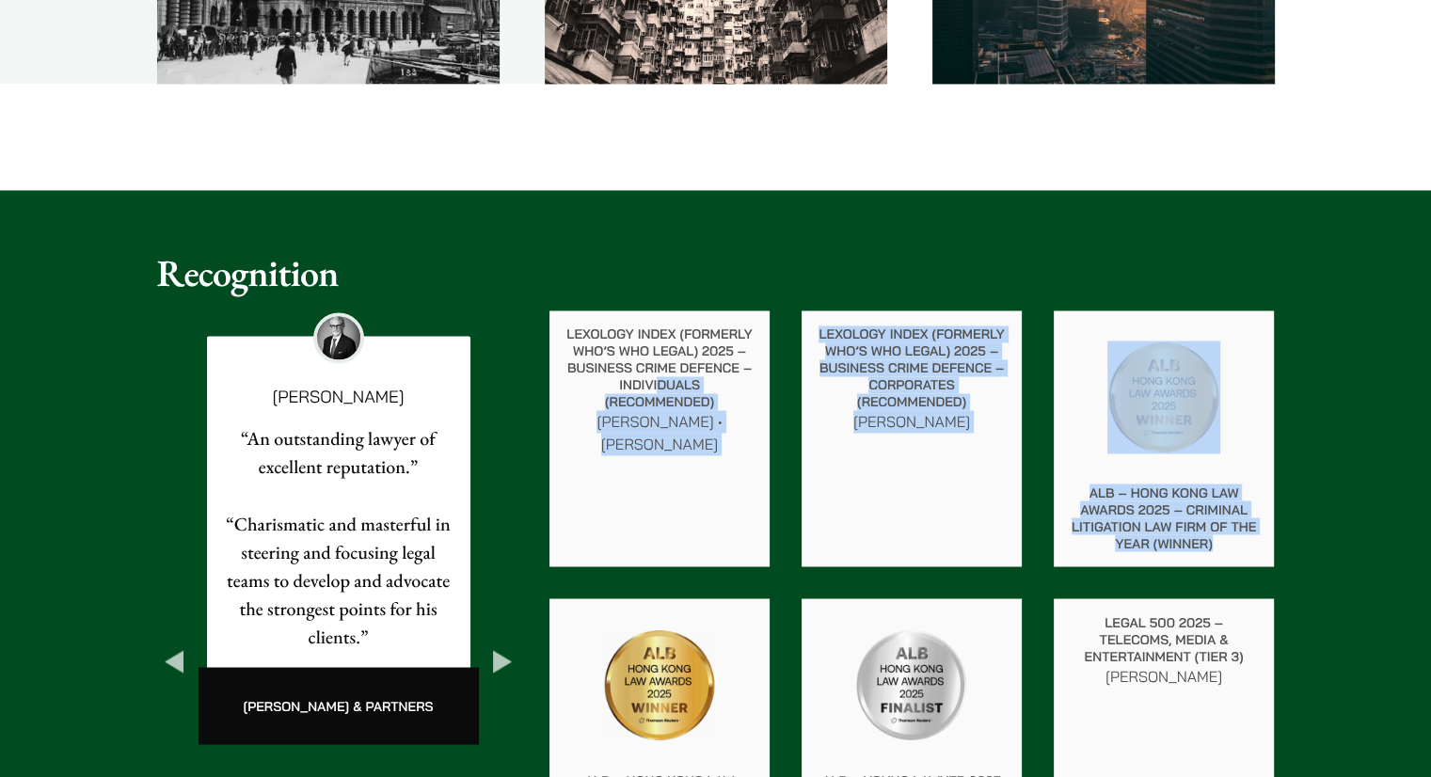
drag, startPoint x: 1254, startPoint y: 539, endPoint x: 614, endPoint y: 366, distance: 663.8
click at [614, 366] on div "Lexology Index (formerly Who’s Who Legal) 2025 – Business Crime Defence – Indiv…" at bounding box center [912, 583] width 757 height 576
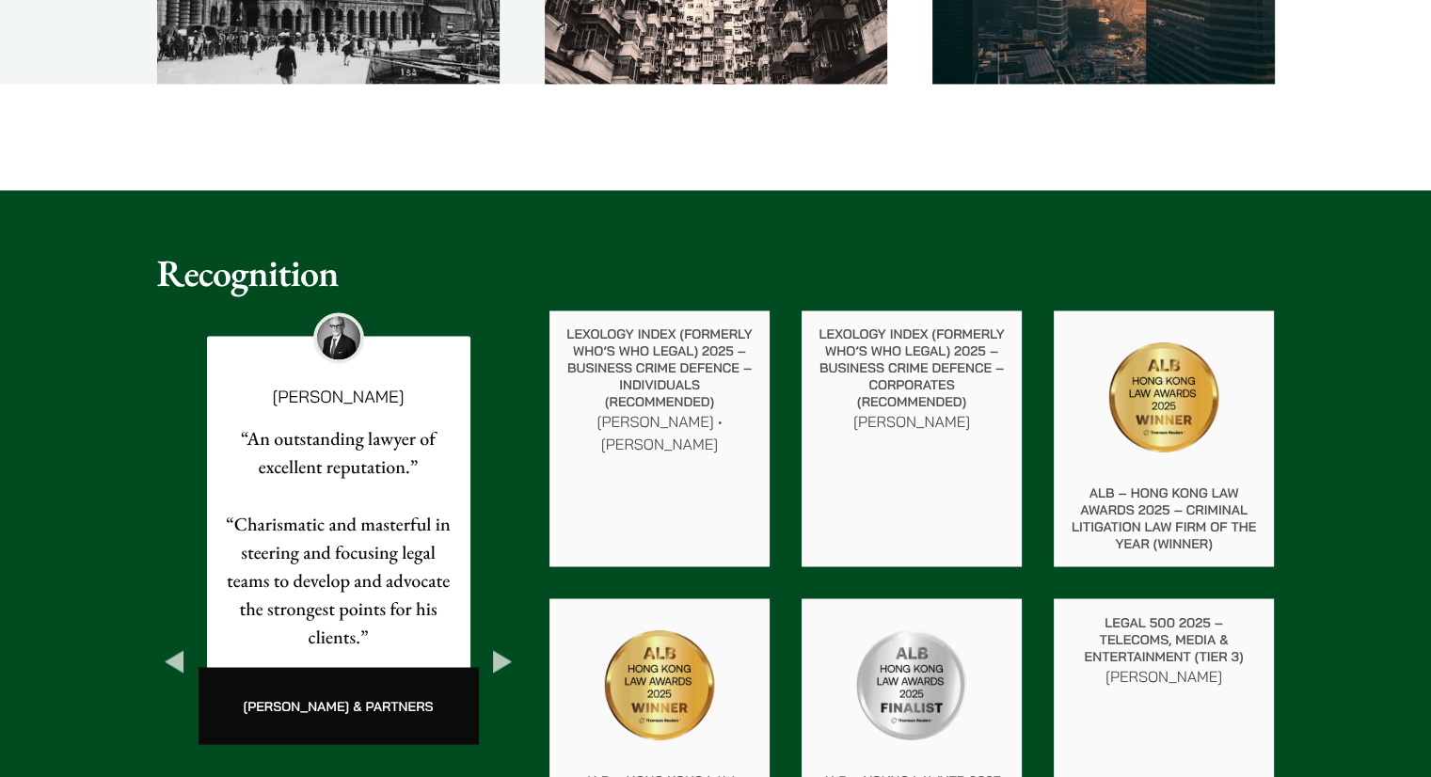
click at [183, 252] on h2 "Recognition" at bounding box center [716, 272] width 1118 height 45
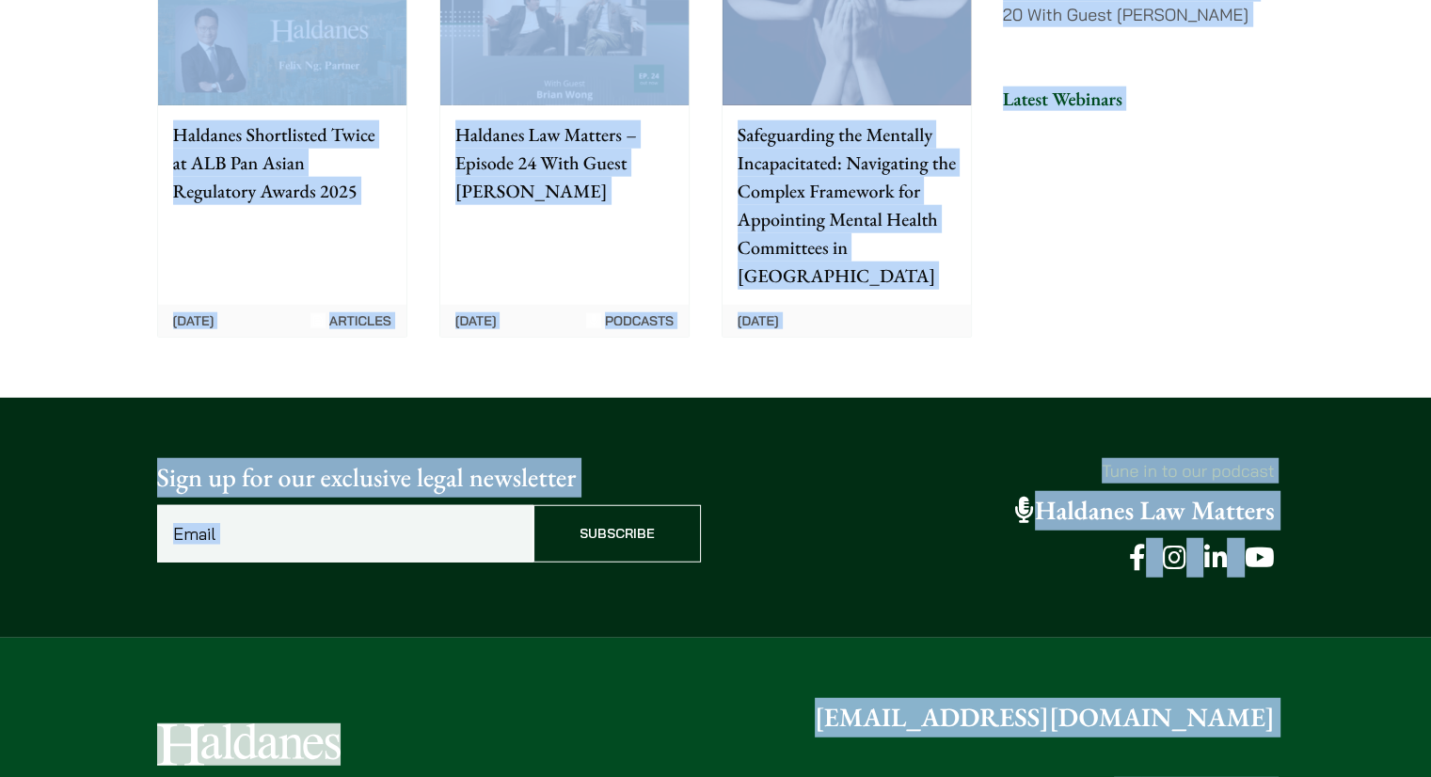
drag, startPoint x: 778, startPoint y: 450, endPoint x: 775, endPoint y: 374, distance: 76.3
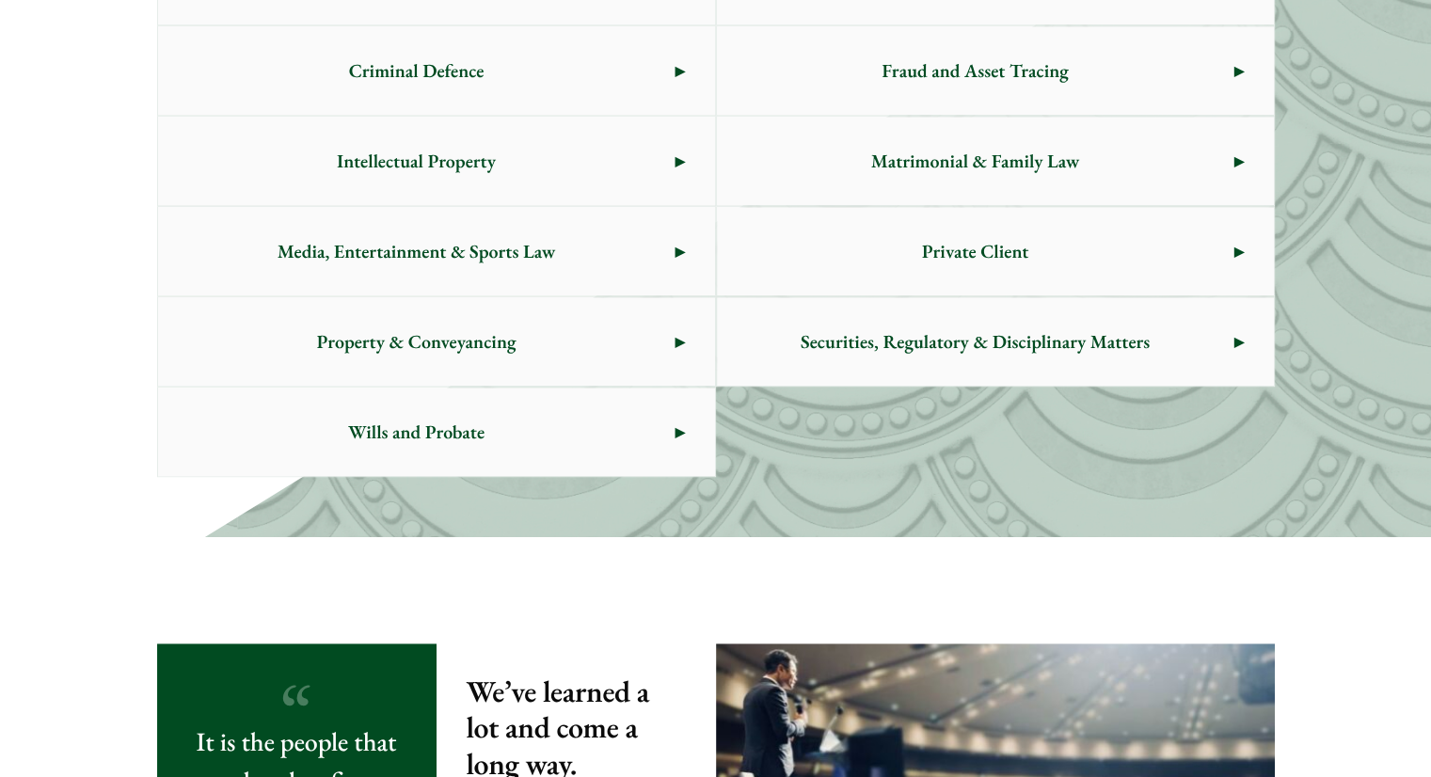
scroll to position [1688, 0]
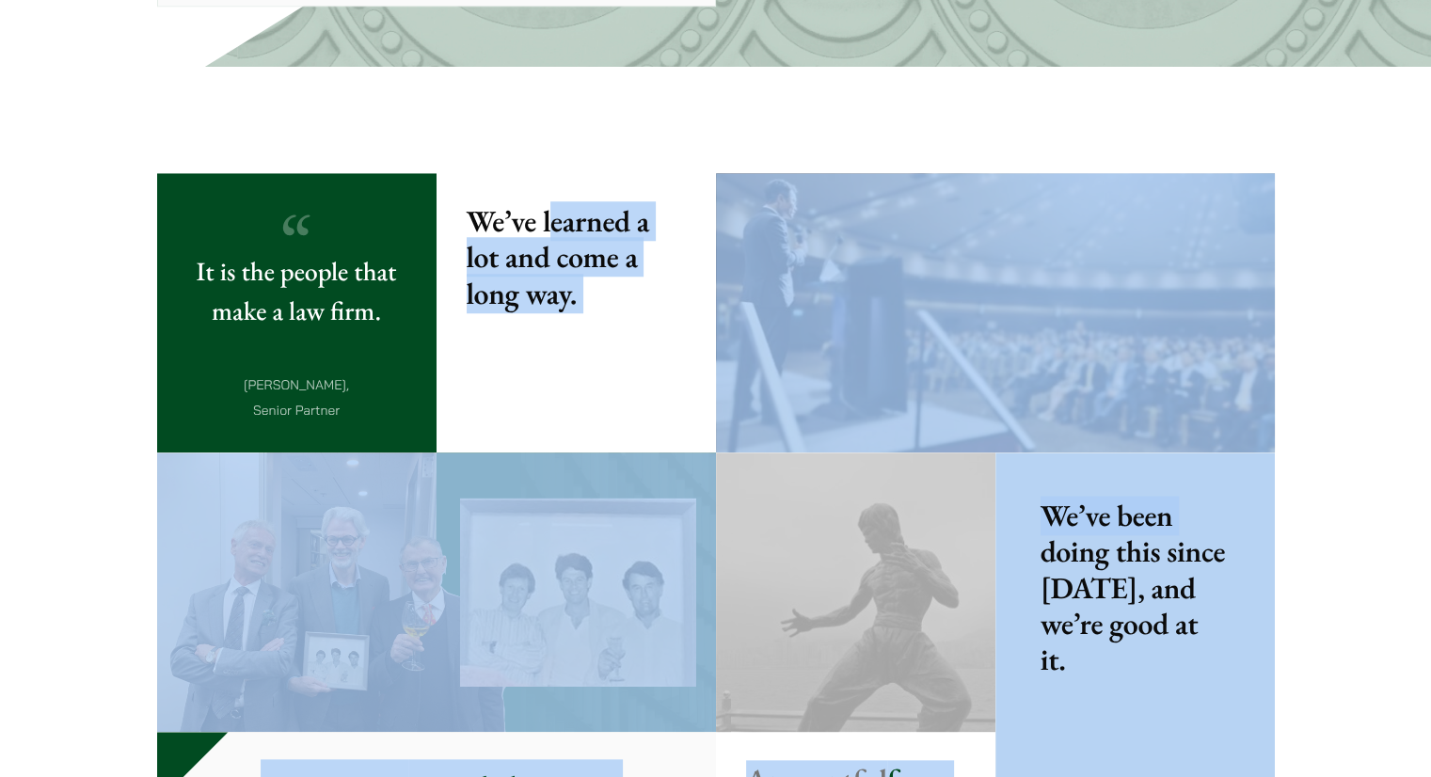
drag, startPoint x: 555, startPoint y: 236, endPoint x: 1076, endPoint y: 551, distance: 608.4
click at [1064, 541] on div "It is the people that make a law firm. [PERSON_NAME], Senior Partner We’ve lear…" at bounding box center [716, 592] width 1118 height 838
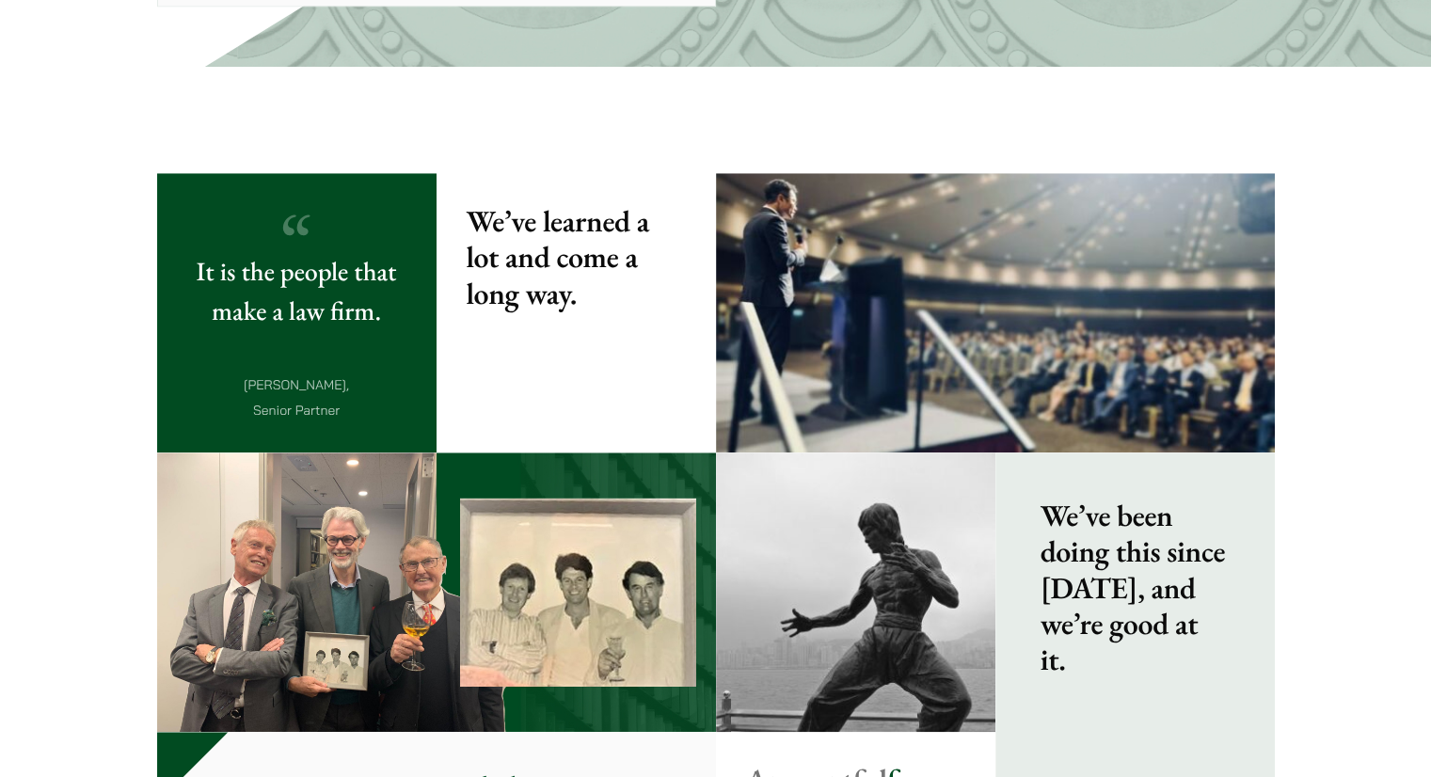
click at [1076, 551] on strong "We’ve been doing this since [DATE], and we’re good at it." at bounding box center [1133, 588] width 185 height 184
drag, startPoint x: 1095, startPoint y: 576, endPoint x: 1066, endPoint y: 531, distance: 53.8
click at [1074, 539] on strong "We’ve been doing this since [DATE], and we’re good at it." at bounding box center [1133, 588] width 185 height 184
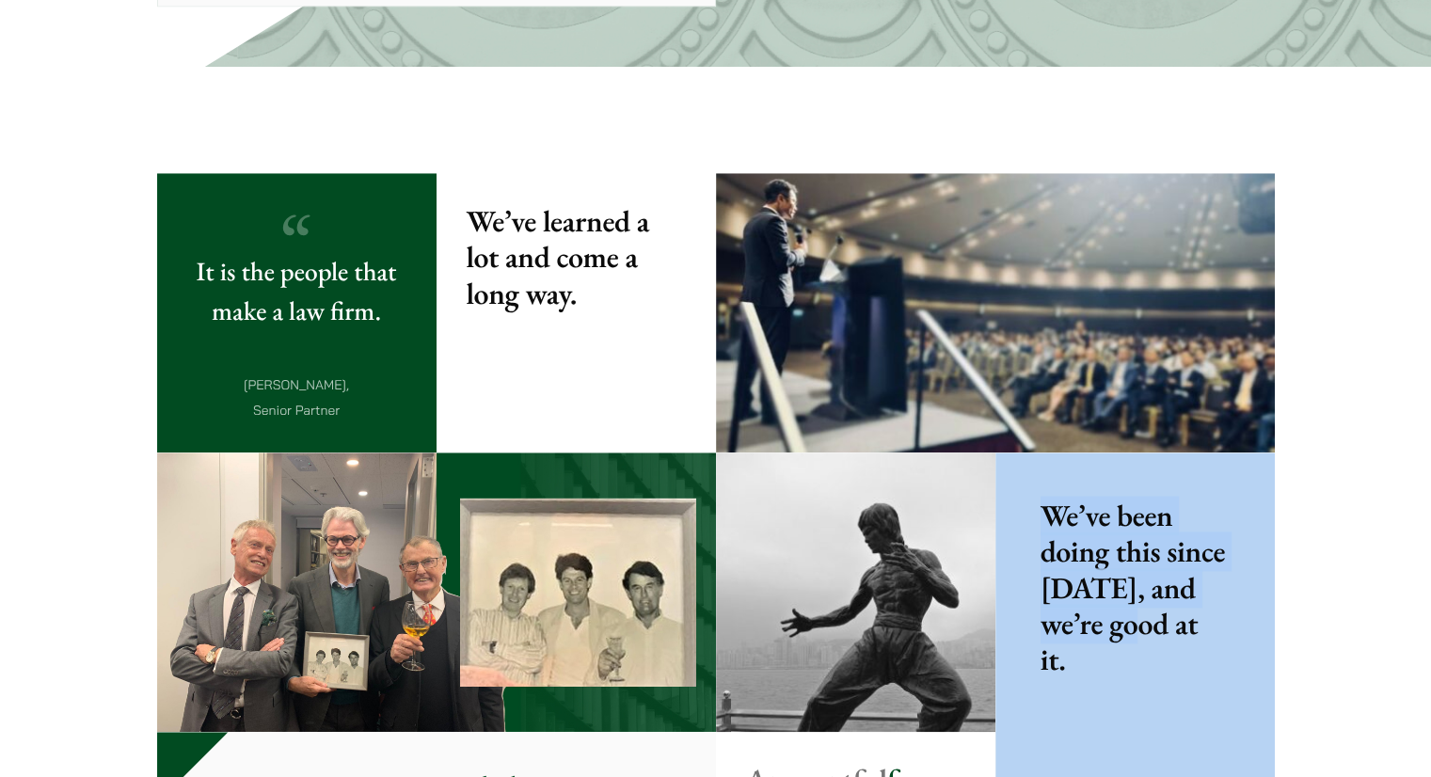
drag, startPoint x: 1038, startPoint y: 509, endPoint x: 1131, endPoint y: 633, distance: 155.3
click at [1126, 631] on div "We’ve been doing this since [DATE], and we’re good at it." at bounding box center [1135, 732] width 279 height 559
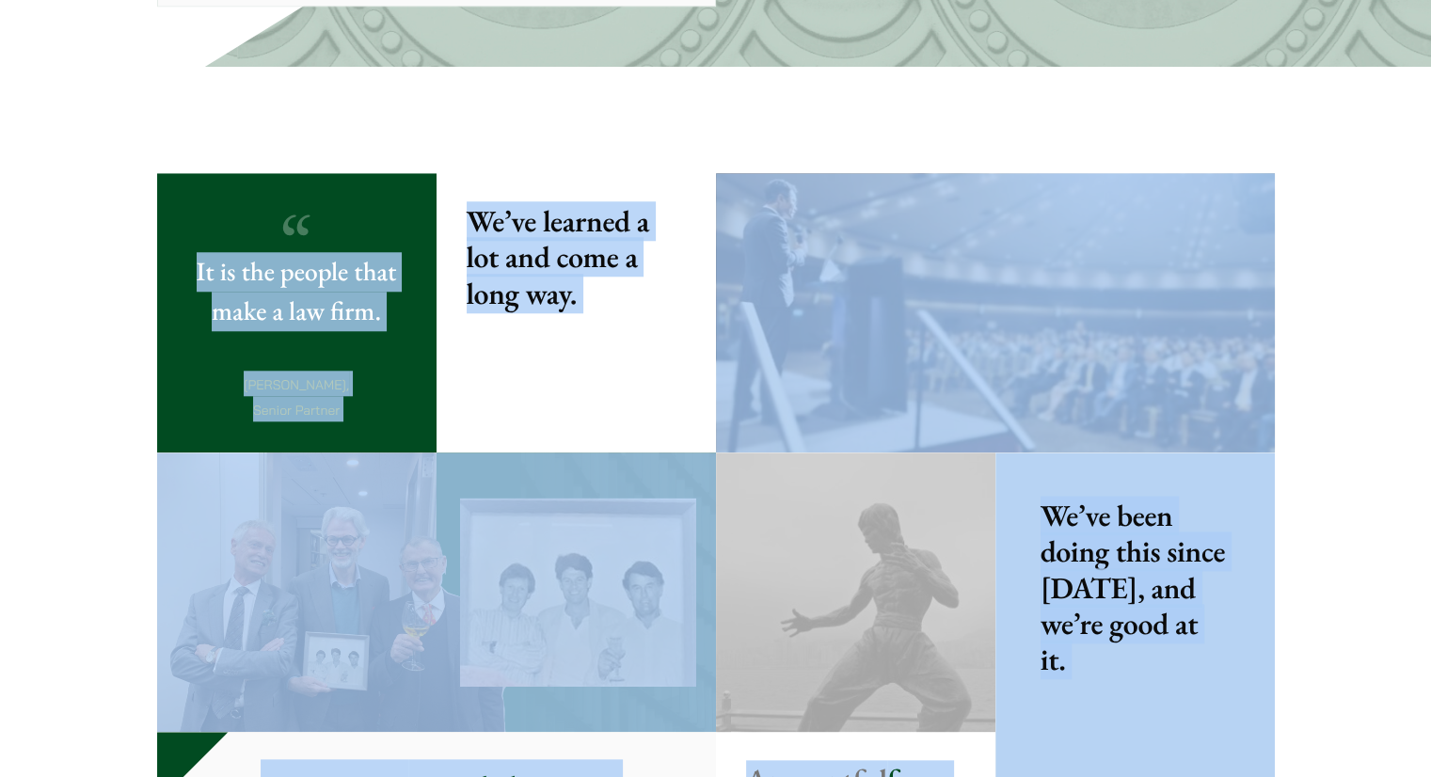
click at [1174, 636] on p "We’ve been doing this since [DATE], and we’re good at it." at bounding box center [1135, 588] width 189 height 181
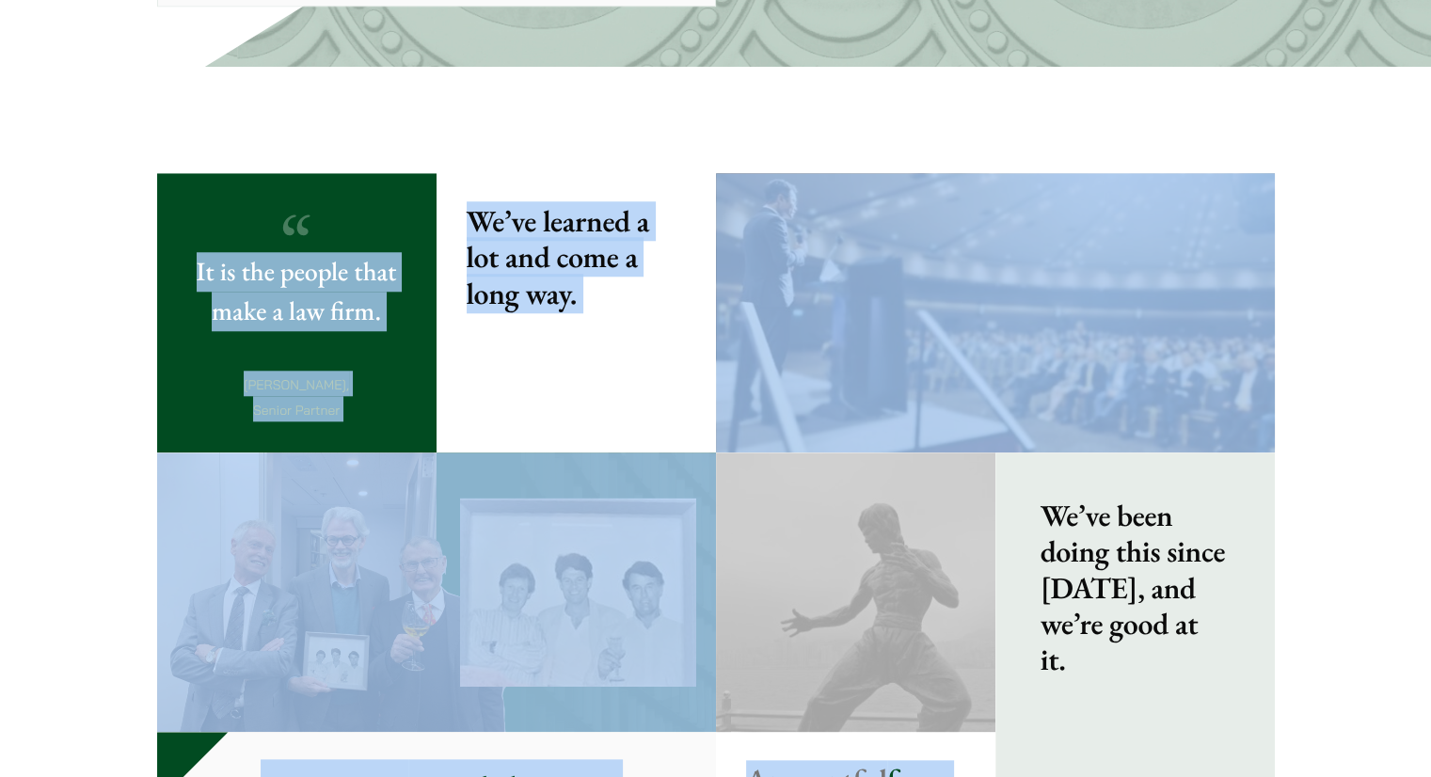
drag, startPoint x: 1246, startPoint y: 665, endPoint x: 0, endPoint y: 200, distance: 1329.8
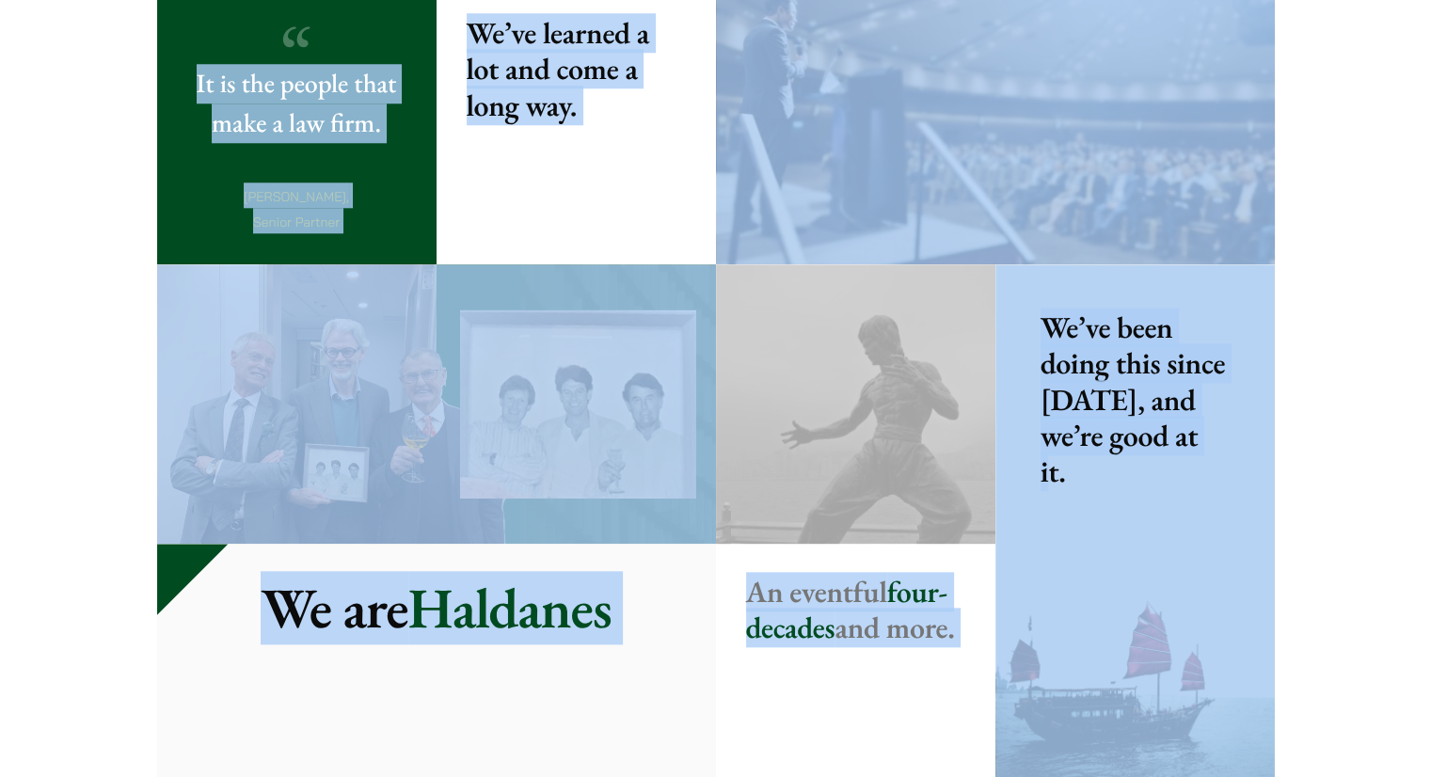
scroll to position [2253, 0]
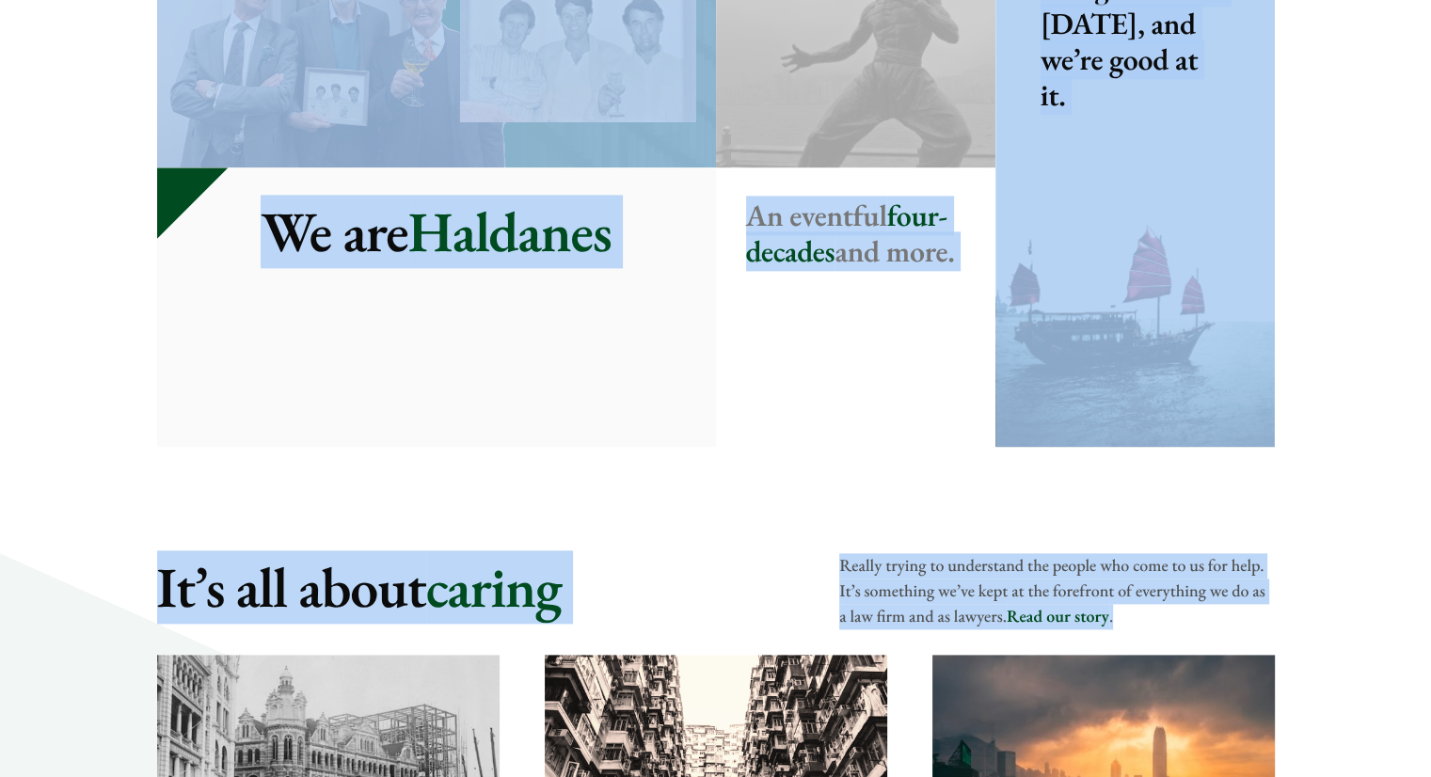
drag, startPoint x: 40, startPoint y: 161, endPoint x: 1184, endPoint y: 622, distance: 1232.8
click at [1184, 622] on div "Home Haldanes [PERSON_NAME] , real solutions to real problems No matter how you…" at bounding box center [715, 405] width 1431 height 5029
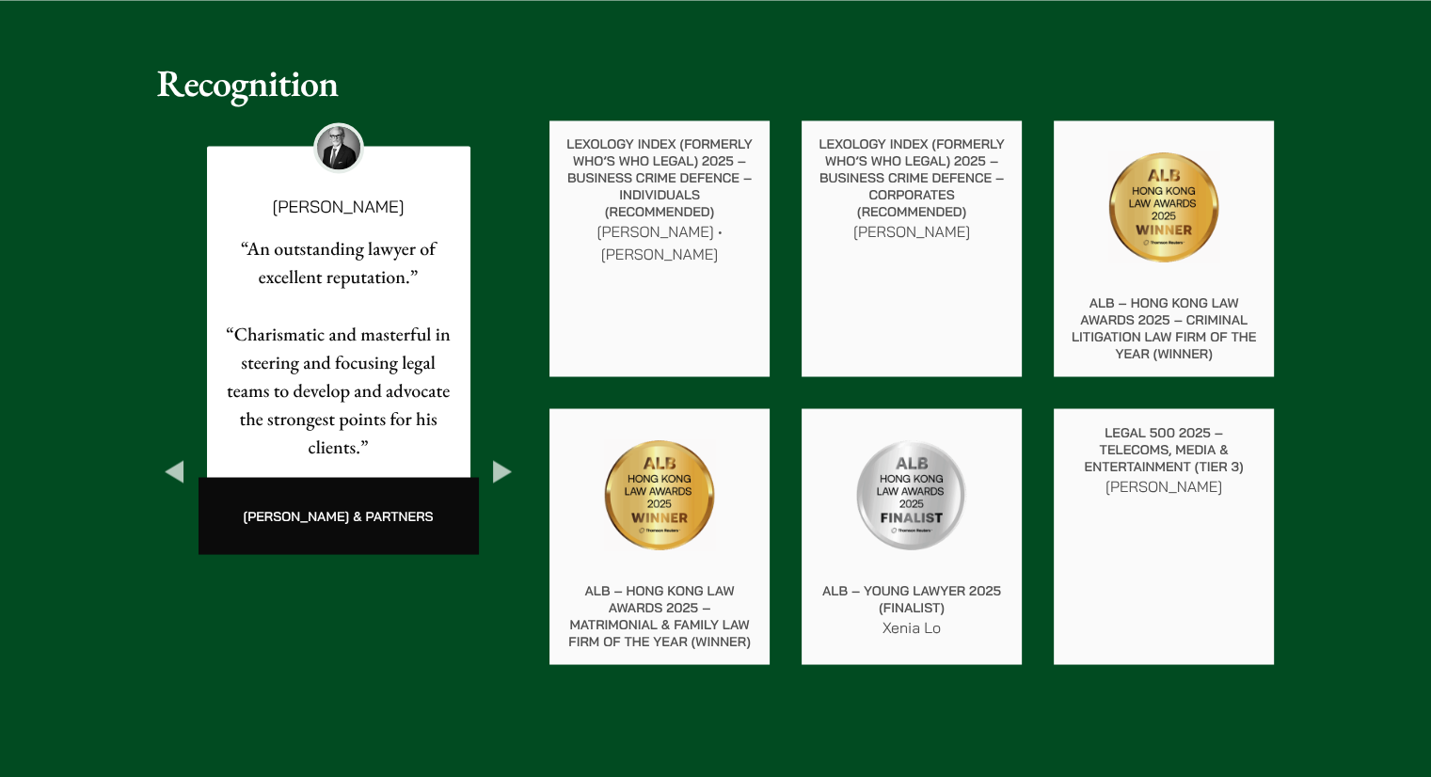
scroll to position [3260, 0]
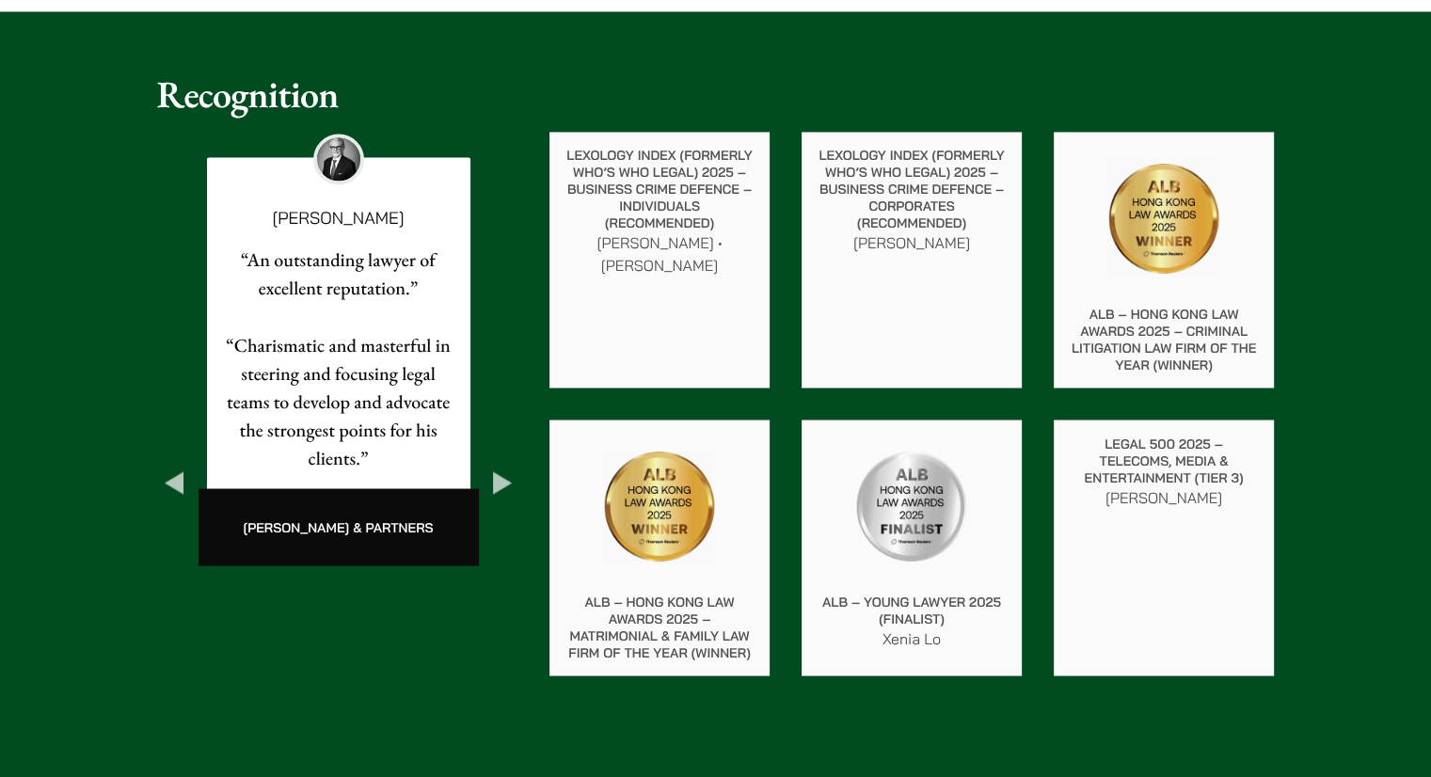
click at [494, 466] on button "Next" at bounding box center [503, 483] width 34 height 34
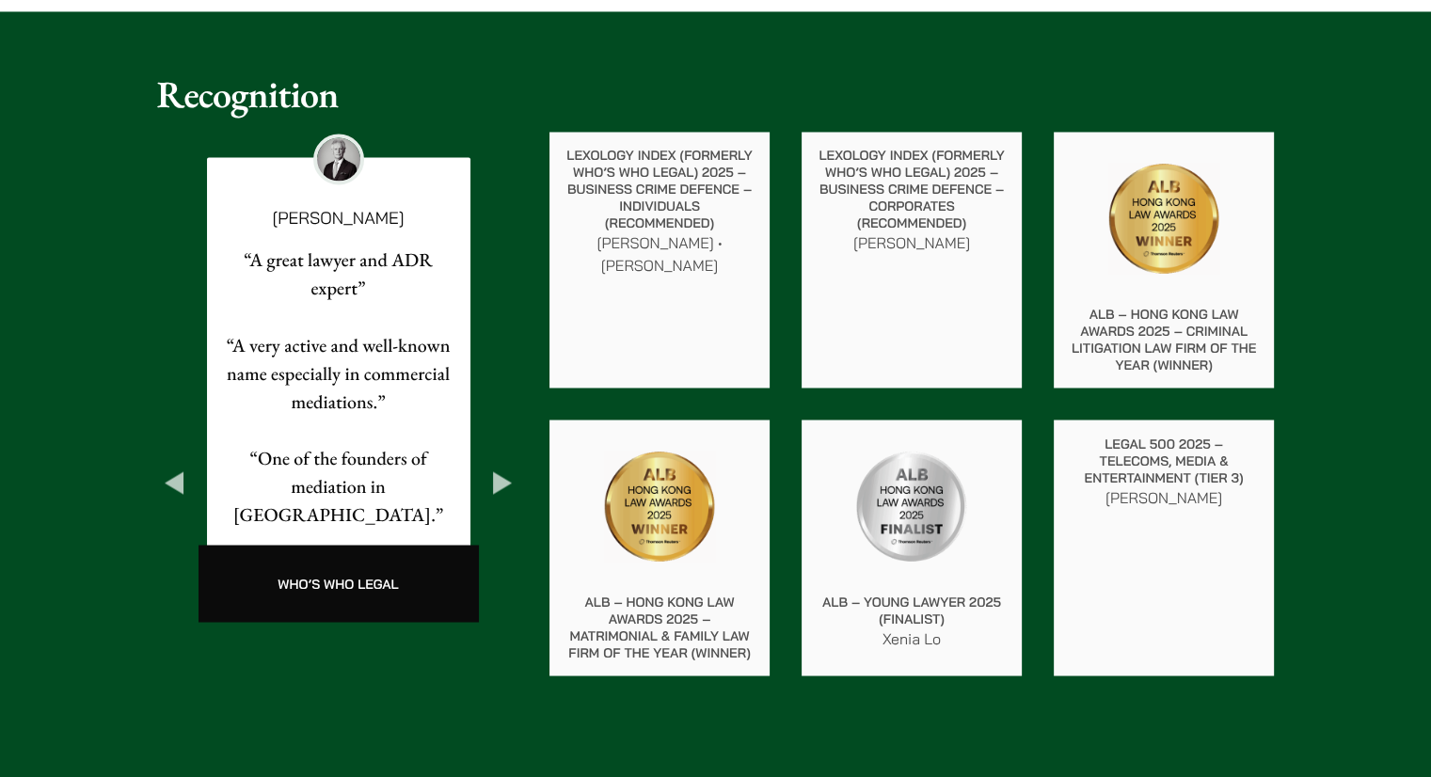
click at [494, 466] on button "Next" at bounding box center [503, 483] width 34 height 34
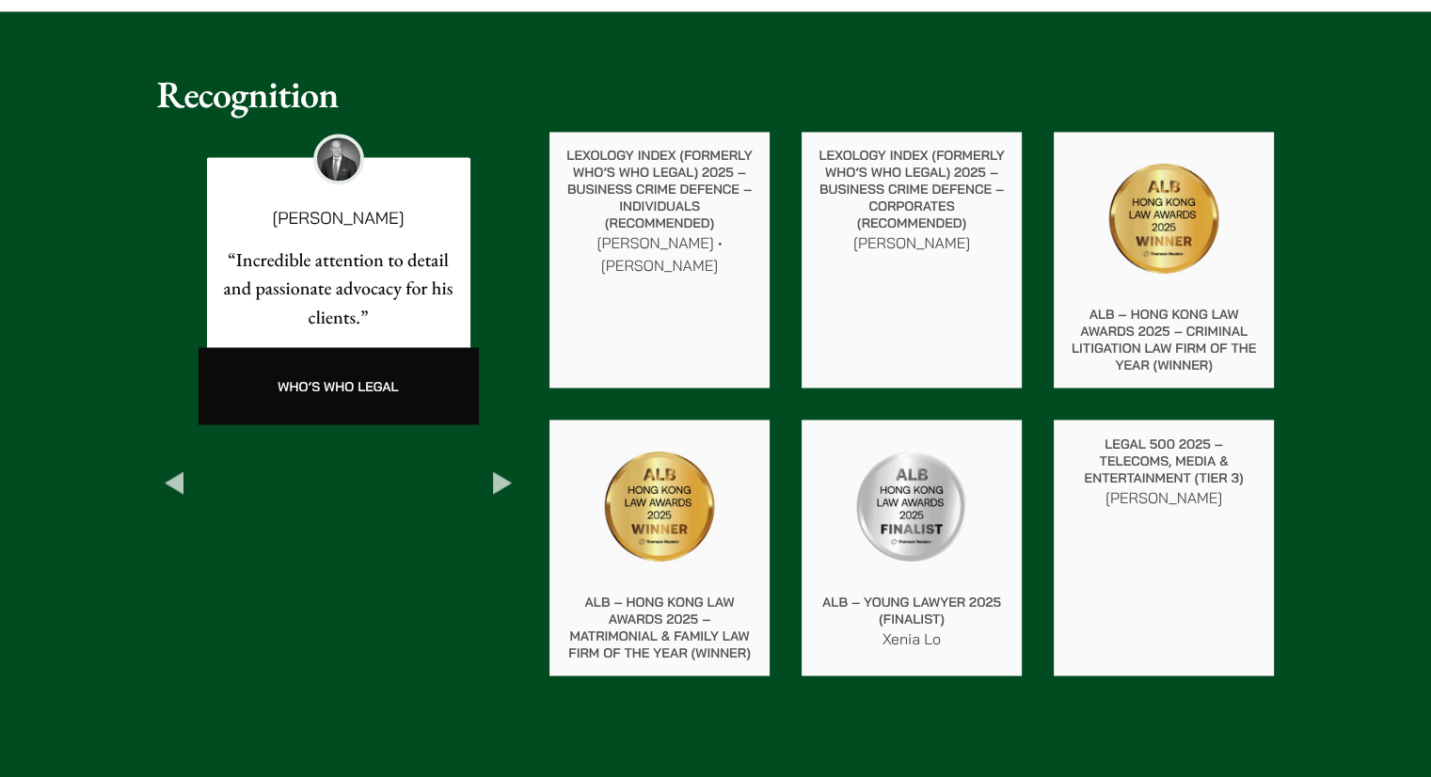
click at [494, 466] on button "Next" at bounding box center [503, 483] width 34 height 34
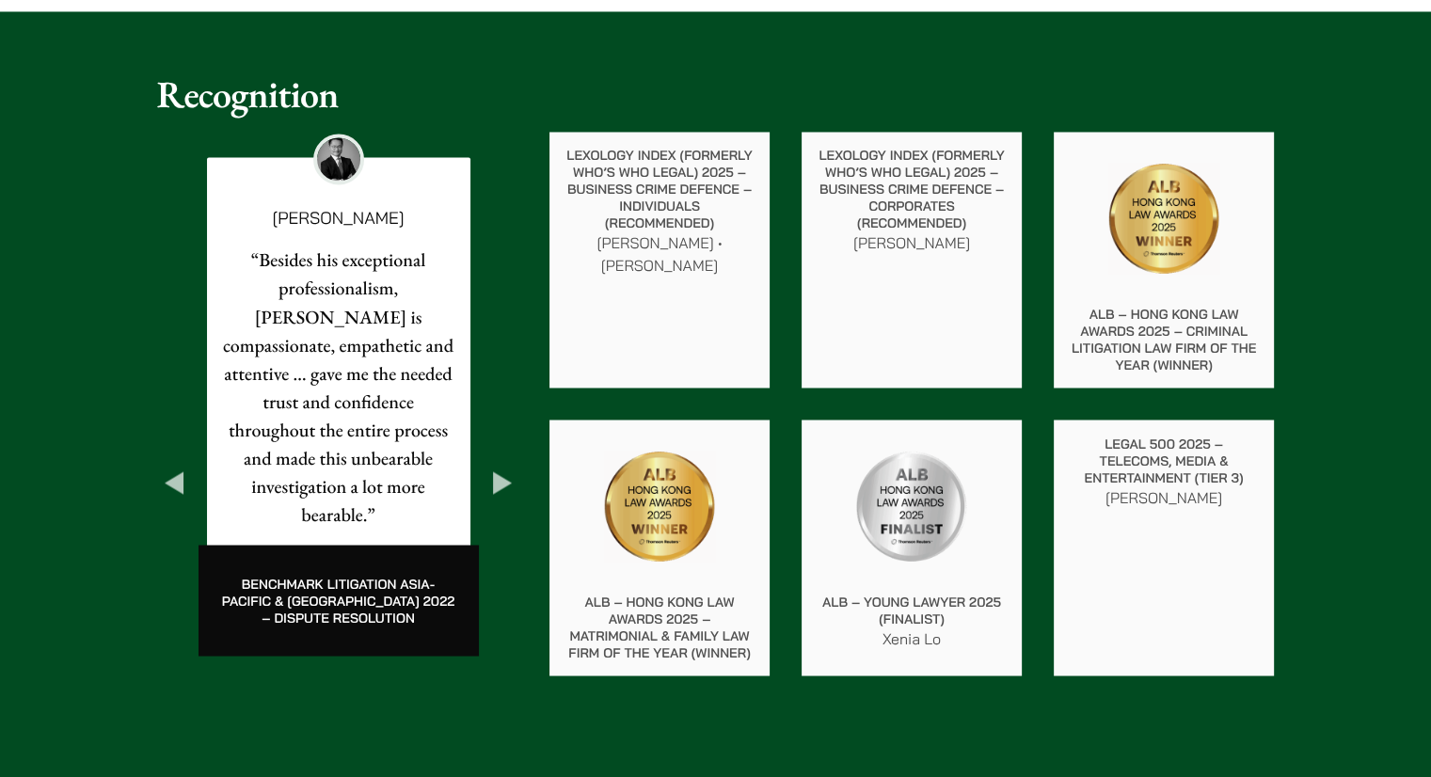
click at [494, 466] on button "Next" at bounding box center [503, 483] width 34 height 34
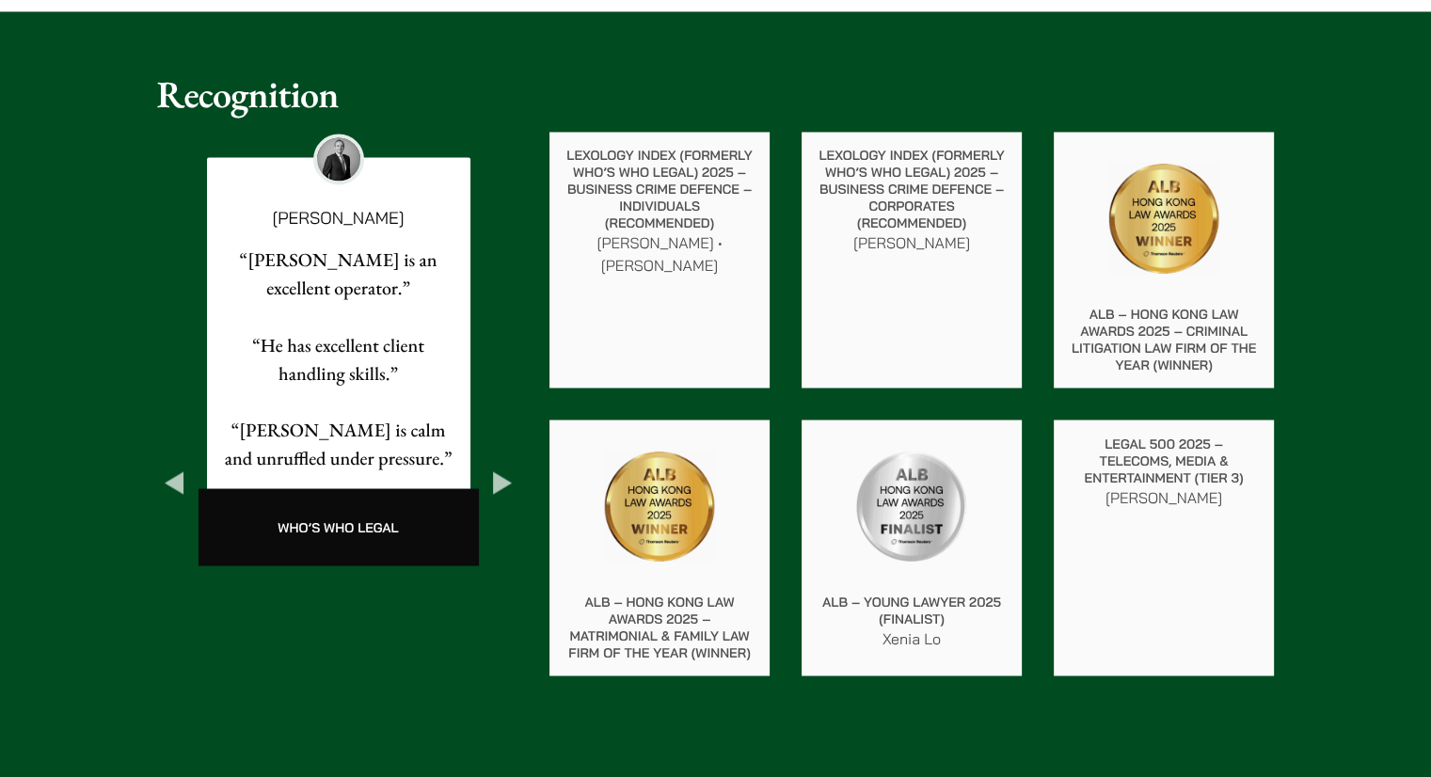
click at [494, 466] on button "Next" at bounding box center [503, 483] width 34 height 34
